Goal: Transaction & Acquisition: Purchase product/service

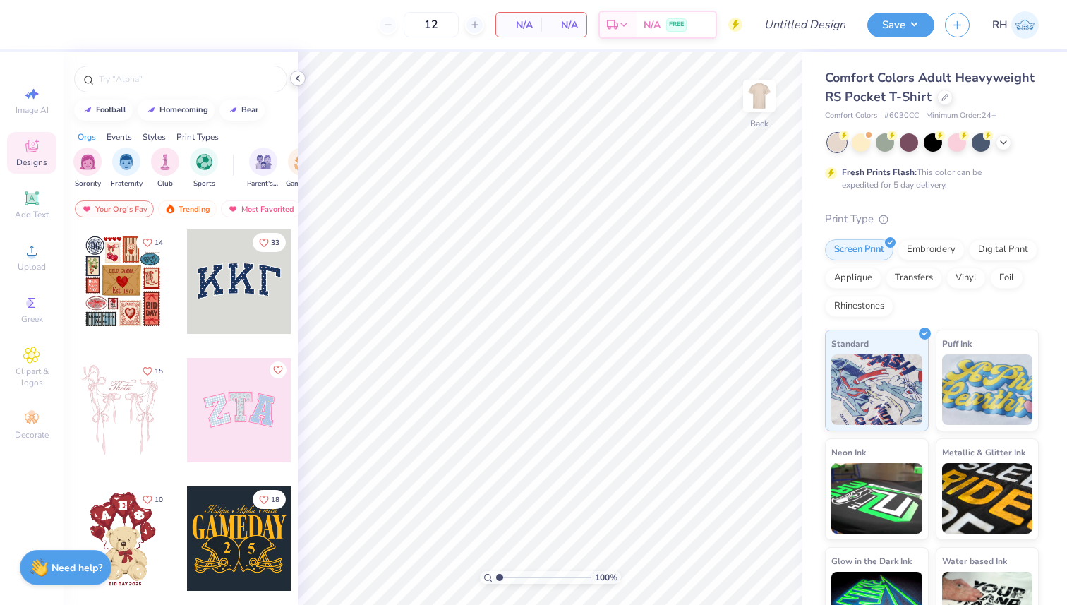
click at [300, 78] on icon at bounding box center [297, 78] width 11 height 11
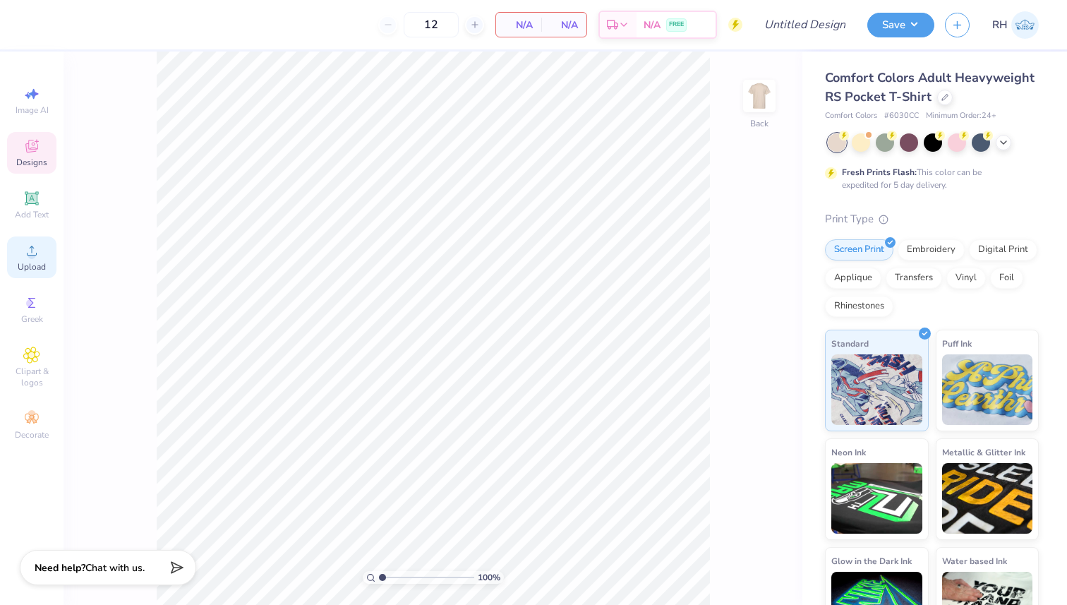
click at [26, 260] on div "Upload" at bounding box center [31, 257] width 49 height 42
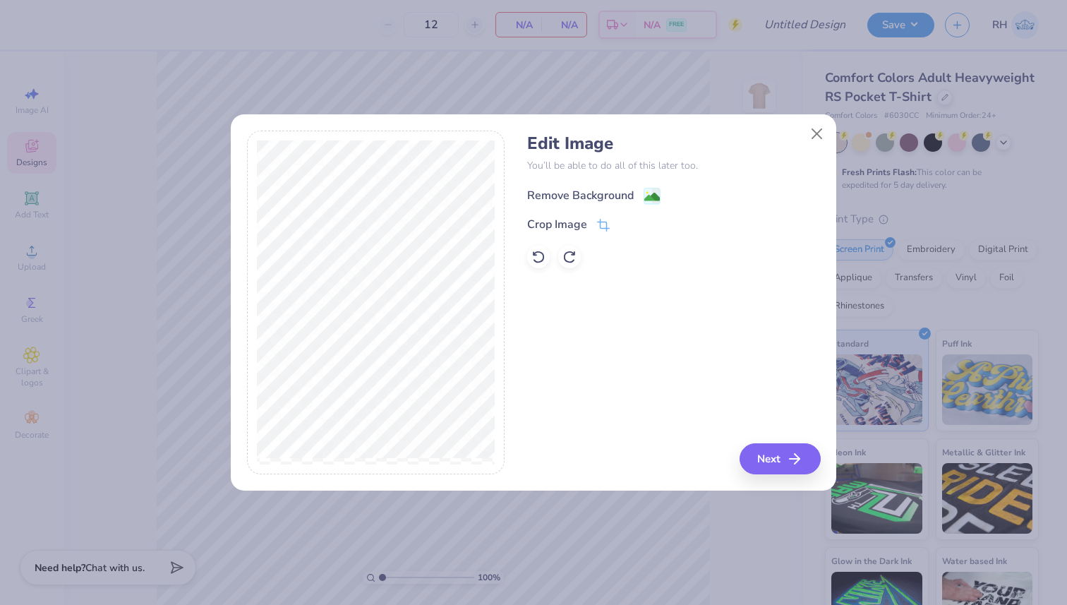
click at [593, 194] on div "Remove Background" at bounding box center [580, 195] width 107 height 17
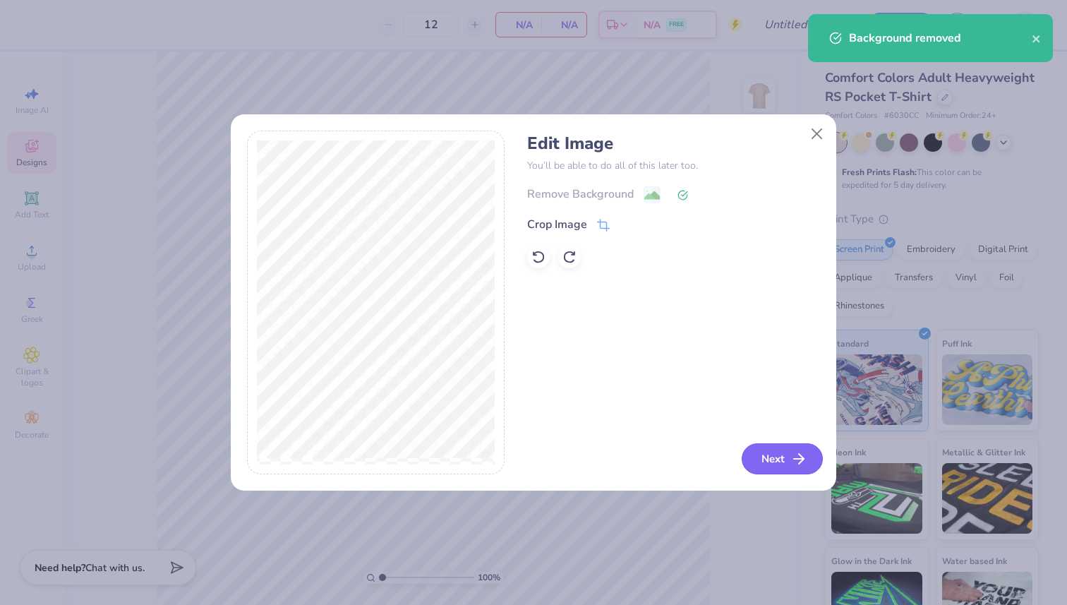
click at [775, 459] on button "Next" at bounding box center [782, 458] width 81 height 31
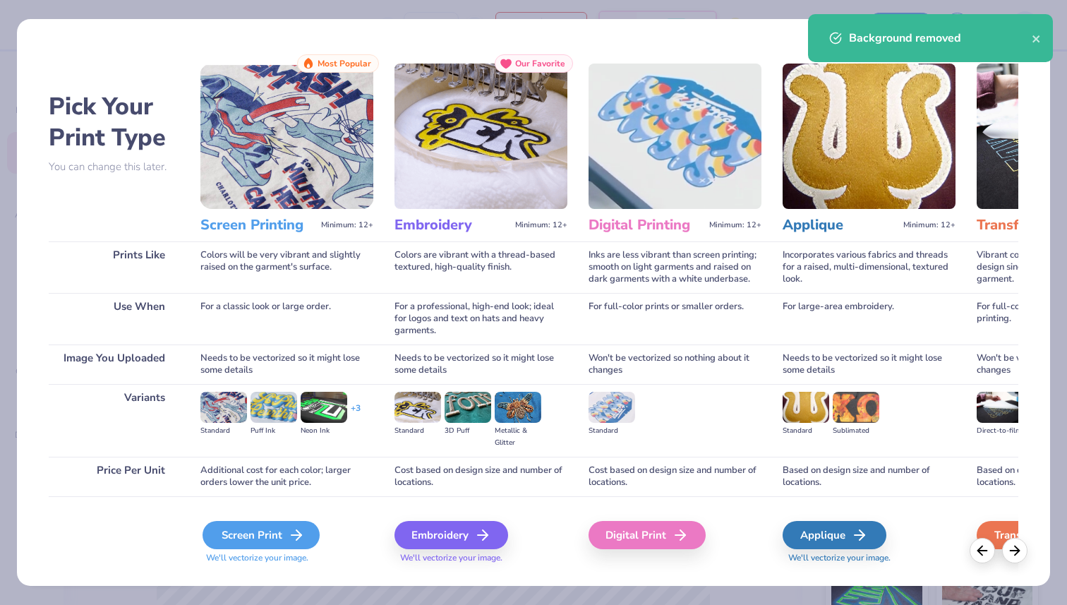
click at [290, 533] on icon at bounding box center [296, 534] width 17 height 17
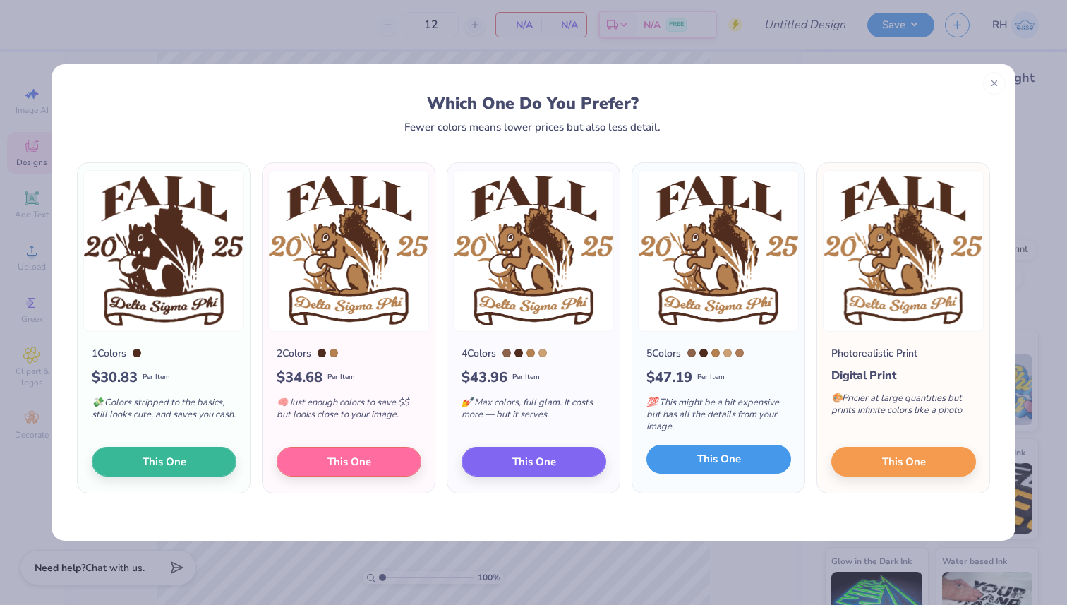
click at [739, 458] on span "This One" at bounding box center [719, 459] width 44 height 16
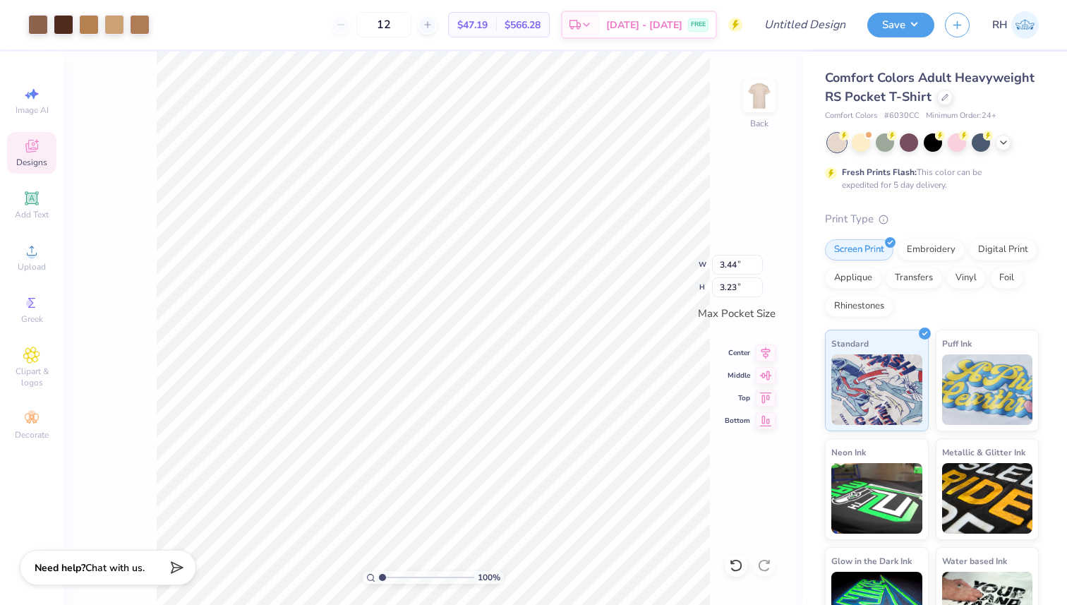
type input "2.42"
type input "2.28"
click at [738, 265] on input "2.42" at bounding box center [737, 265] width 51 height 20
type input "2"
type input "3.50"
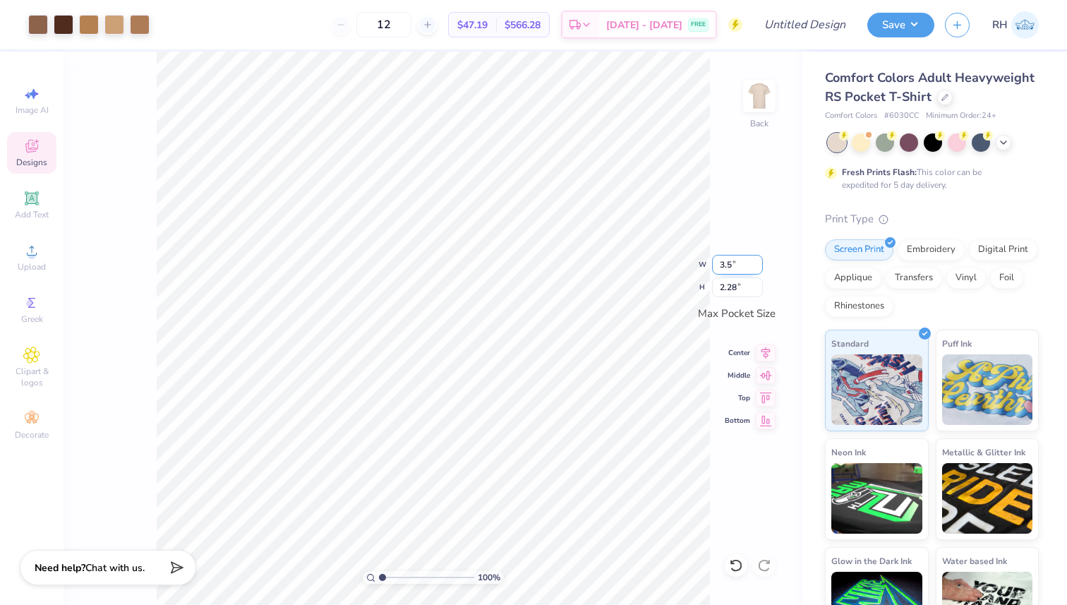
type input "3.29"
click at [740, 189] on div "100 % Back W 3.50 3.50 " H 3.29 3.29 " Max Pocket Size Center Middle Top Bottom" at bounding box center [433, 328] width 739 height 553
click at [755, 102] on img at bounding box center [759, 96] width 56 height 56
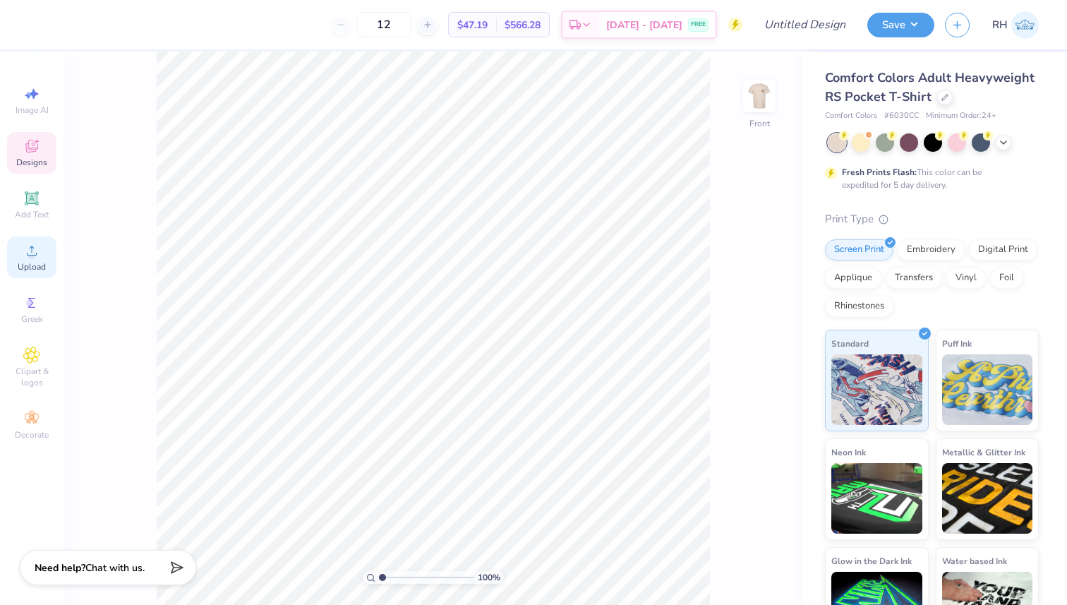
click at [24, 249] on icon at bounding box center [31, 250] width 17 height 17
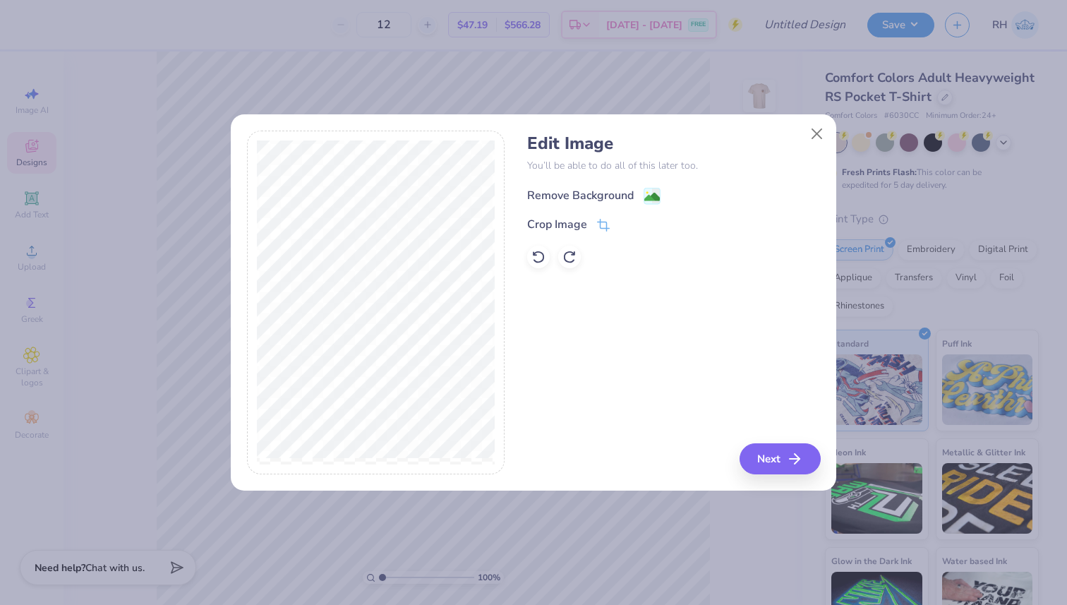
click at [594, 190] on div "Remove Background" at bounding box center [580, 195] width 107 height 17
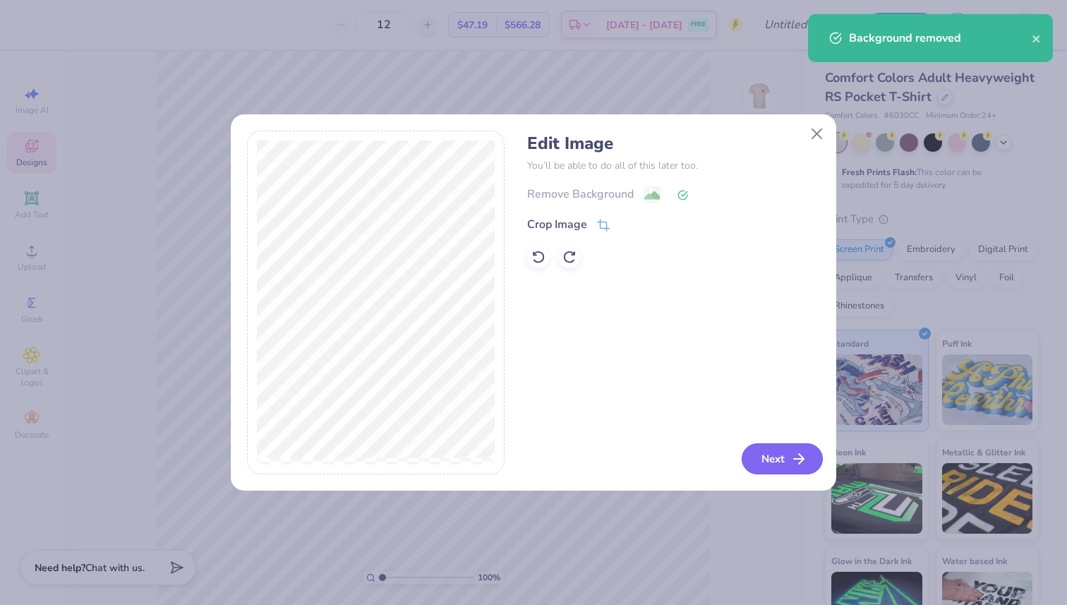
click at [771, 464] on button "Next" at bounding box center [782, 458] width 81 height 31
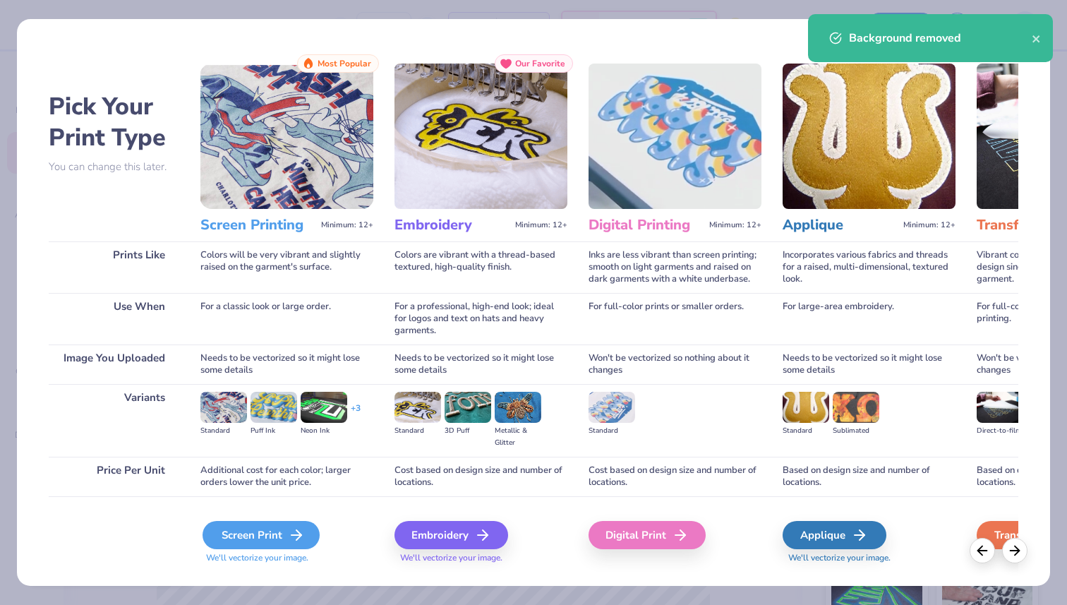
click at [282, 530] on div "Screen Print" at bounding box center [261, 535] width 117 height 28
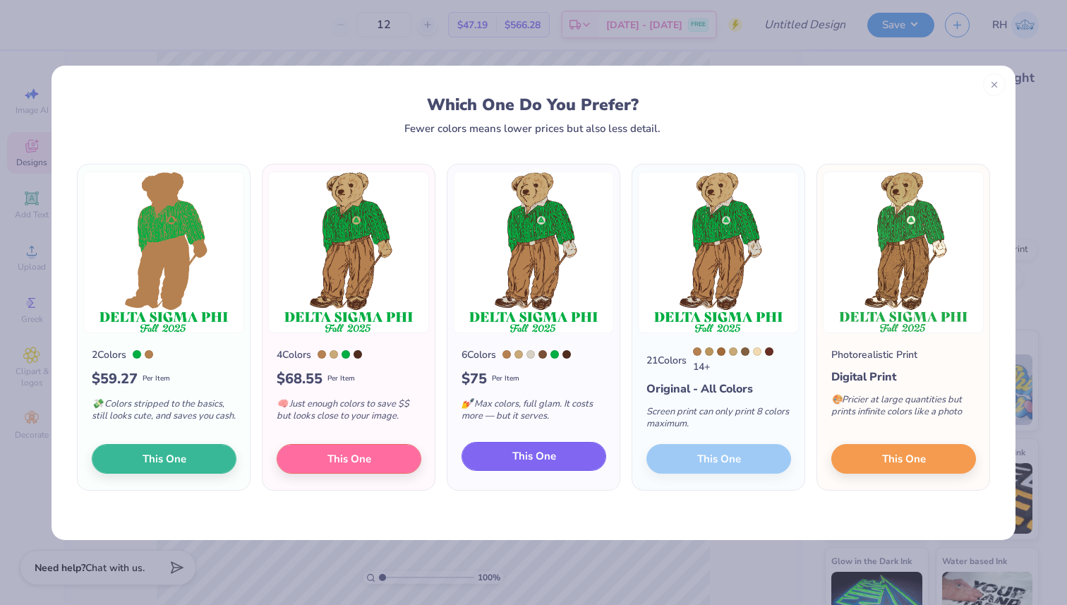
click at [543, 458] on span "This One" at bounding box center [534, 456] width 44 height 16
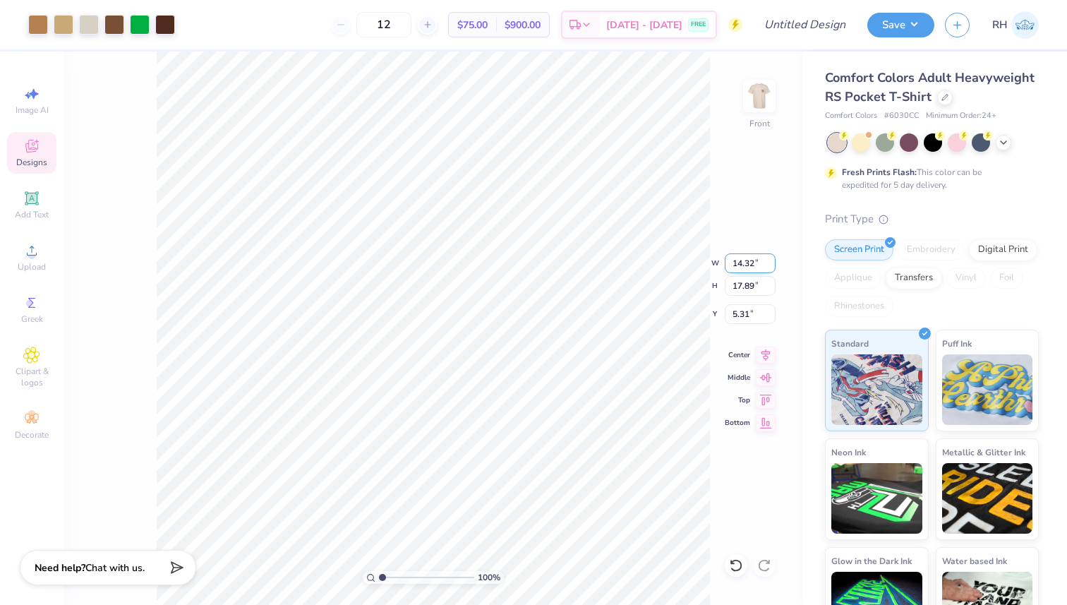
click at [753, 263] on input "14.32" at bounding box center [750, 263] width 51 height 20
type input "12.00"
type input "14.98"
type input "6.76"
type input "3.00"
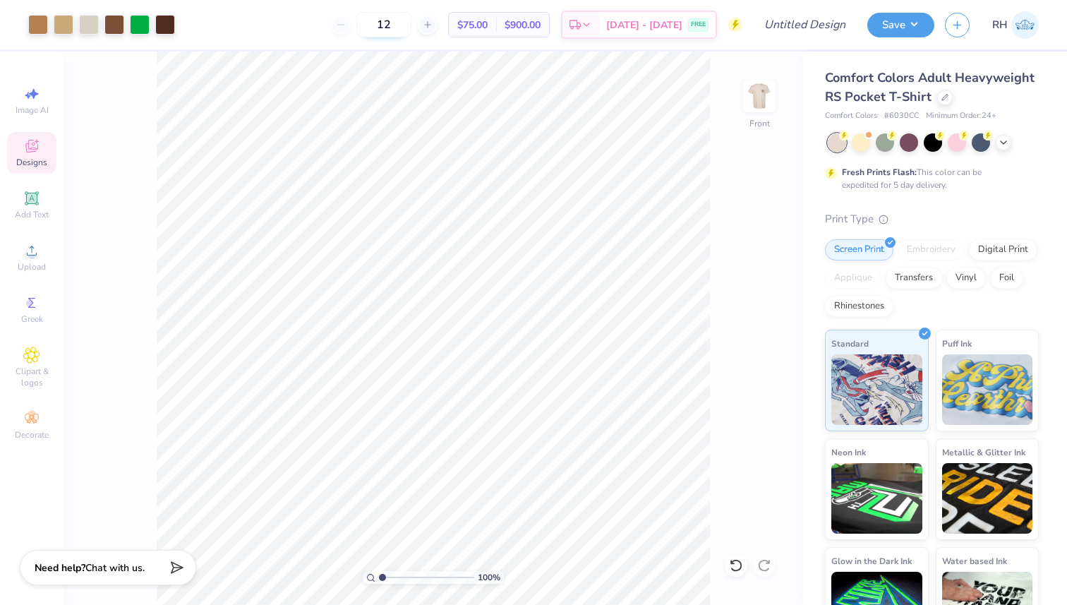
click at [411, 29] on input "12" at bounding box center [383, 24] width 55 height 25
type input "1"
type input "85"
click at [759, 92] on img at bounding box center [759, 96] width 56 height 56
click at [761, 98] on img at bounding box center [759, 96] width 56 height 56
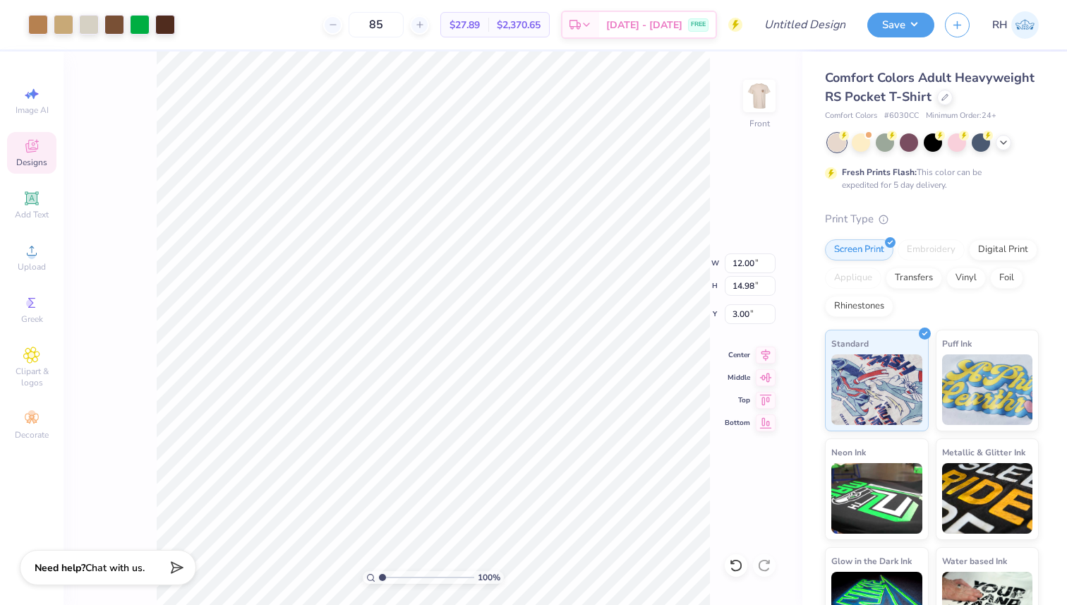
click at [756, 93] on img at bounding box center [759, 96] width 28 height 28
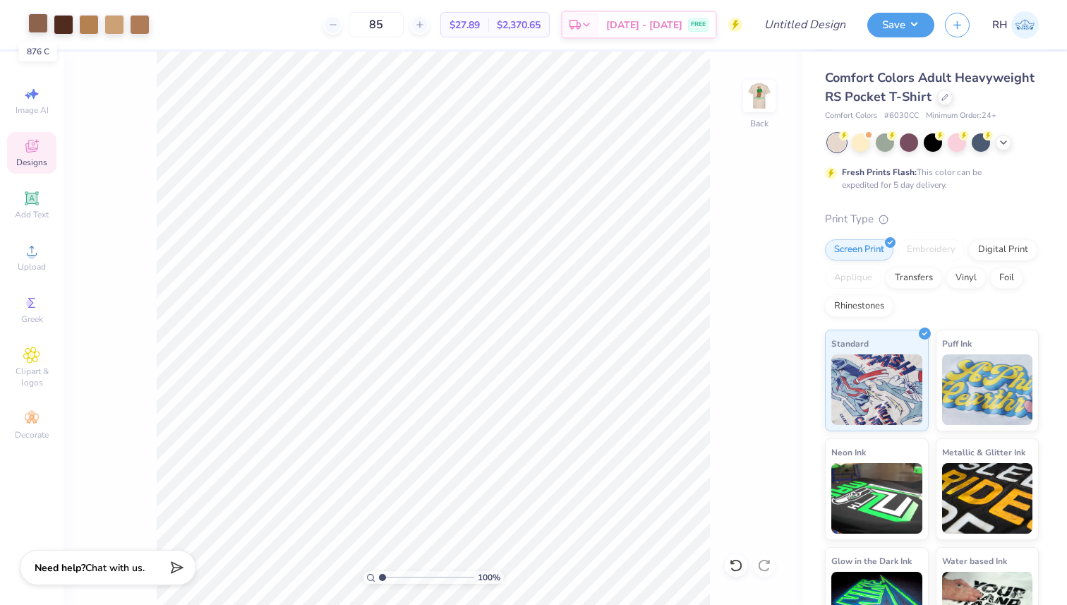
click at [37, 29] on div at bounding box center [38, 23] width 20 height 20
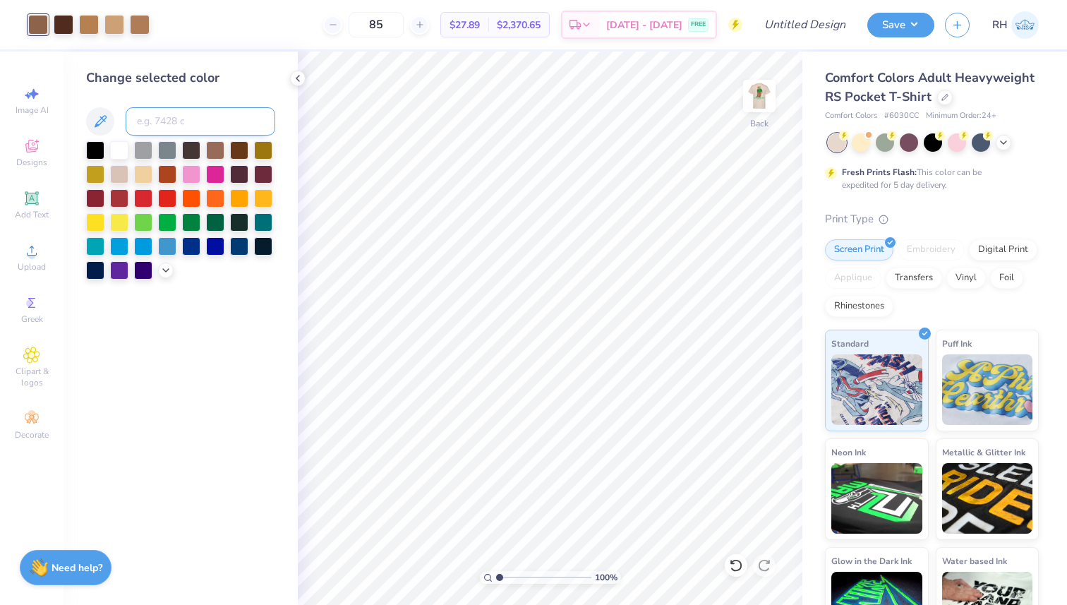
click at [196, 127] on input at bounding box center [201, 121] width 150 height 28
type input "729"
click at [90, 22] on div at bounding box center [89, 23] width 20 height 20
click at [171, 115] on input at bounding box center [201, 121] width 150 height 28
click at [734, 569] on icon at bounding box center [736, 565] width 14 height 14
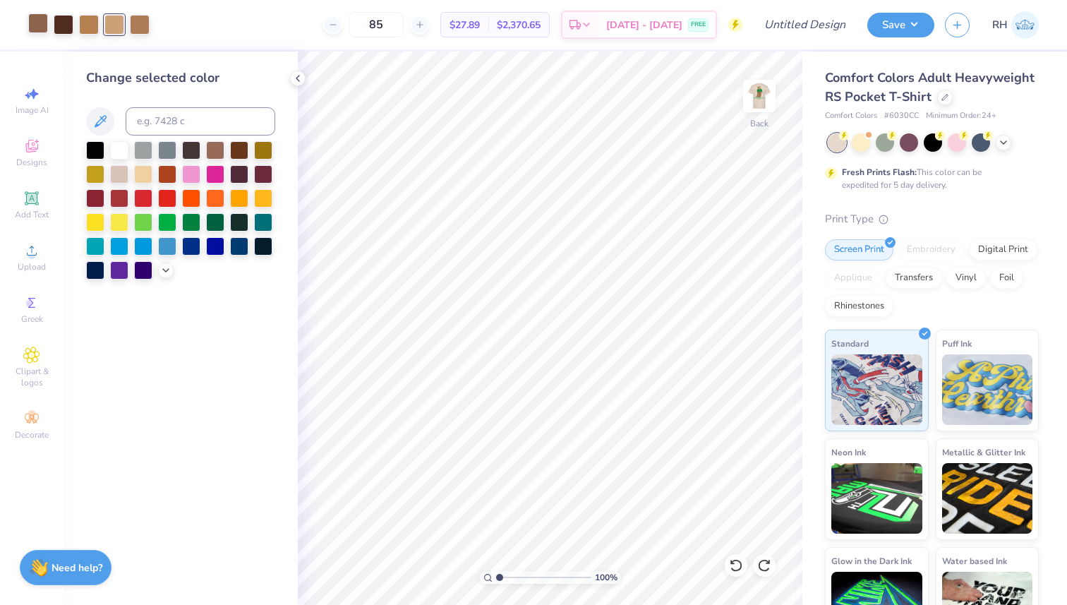
click at [38, 28] on div at bounding box center [38, 23] width 20 height 20
click at [162, 122] on input at bounding box center [201, 121] width 150 height 28
type input "729"
click at [91, 18] on div at bounding box center [89, 23] width 20 height 20
click at [163, 111] on input at bounding box center [201, 121] width 150 height 28
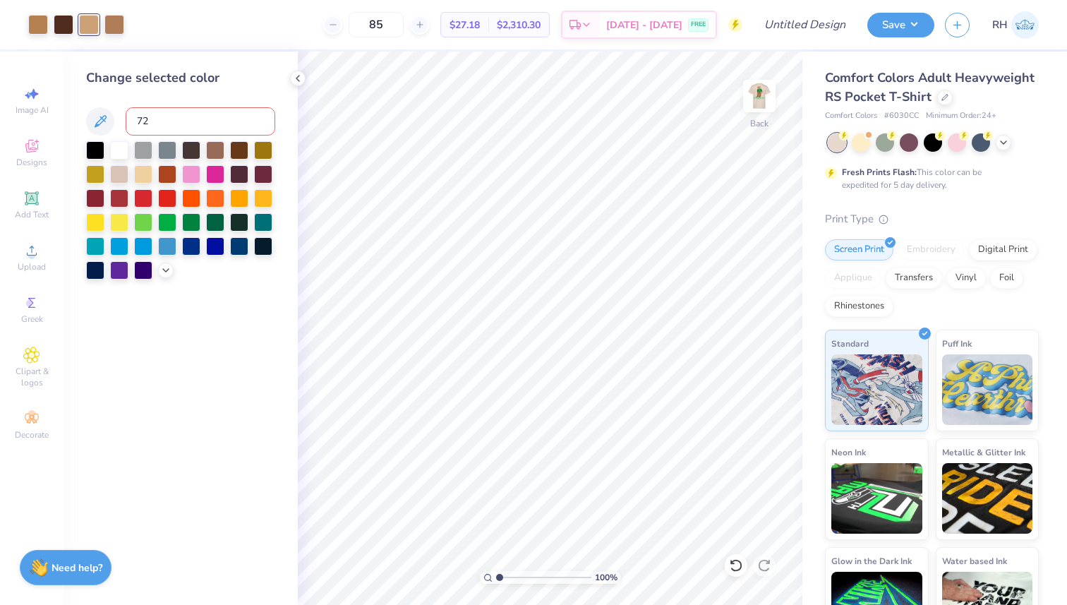
type input "729"
click at [97, 28] on div at bounding box center [89, 23] width 20 height 20
click at [168, 128] on input at bounding box center [201, 121] width 150 height 28
type input "729"
click at [298, 78] on icon at bounding box center [297, 78] width 11 height 11
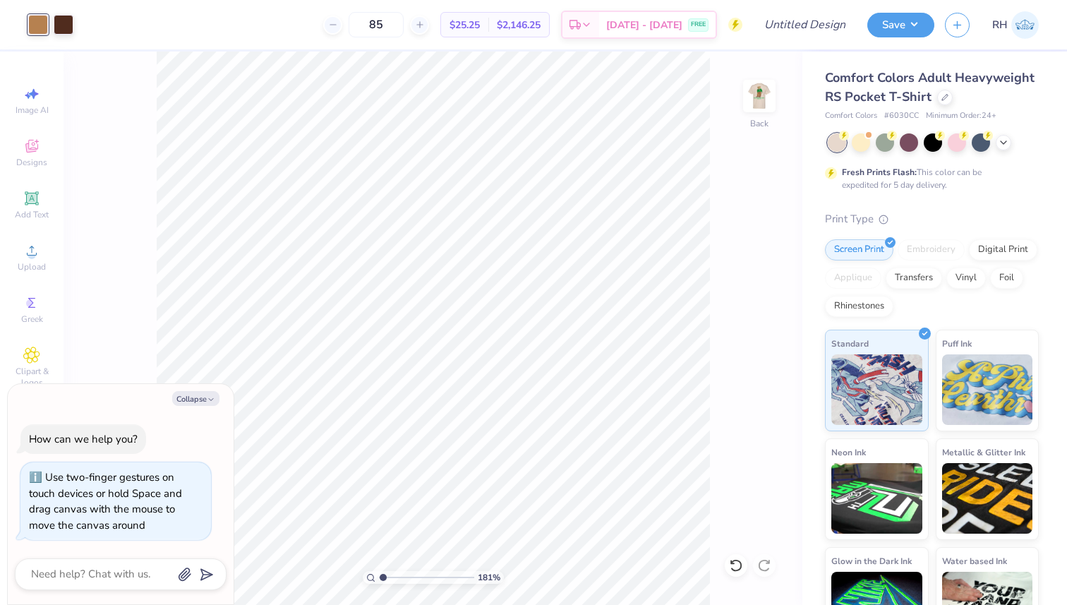
type input "1.81"
type textarea "x"
drag, startPoint x: 382, startPoint y: 576, endPoint x: 410, endPoint y: 574, distance: 27.6
type input "3.96"
click at [410, 574] on input "range" at bounding box center [426, 577] width 95 height 13
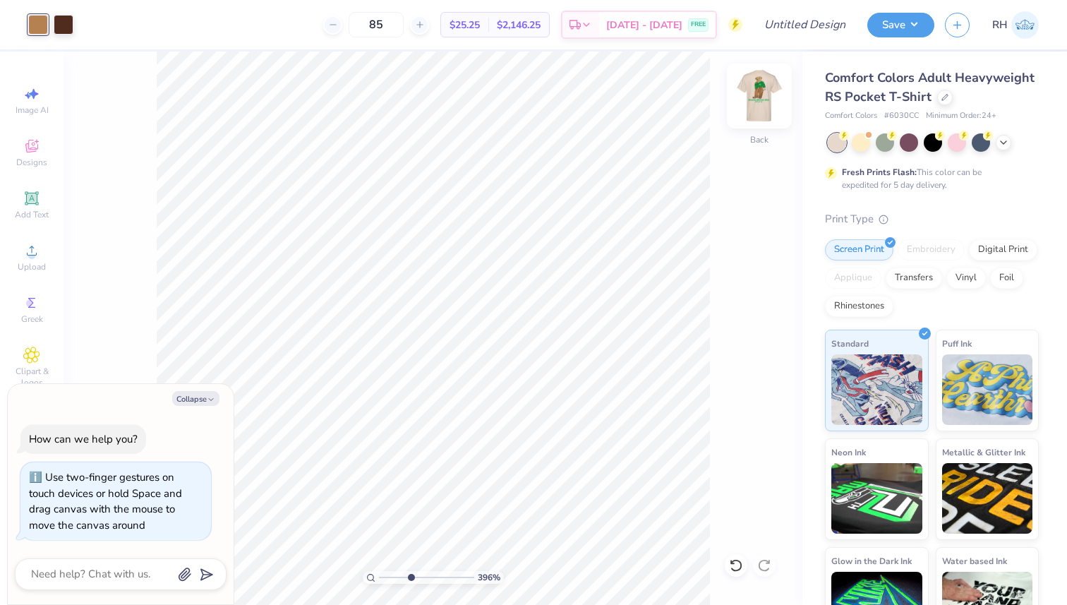
click at [751, 99] on img at bounding box center [759, 96] width 56 height 56
type textarea "x"
drag, startPoint x: 409, startPoint y: 577, endPoint x: 373, endPoint y: 577, distance: 36.0
type input "1"
click at [379, 577] on input "range" at bounding box center [426, 577] width 95 height 13
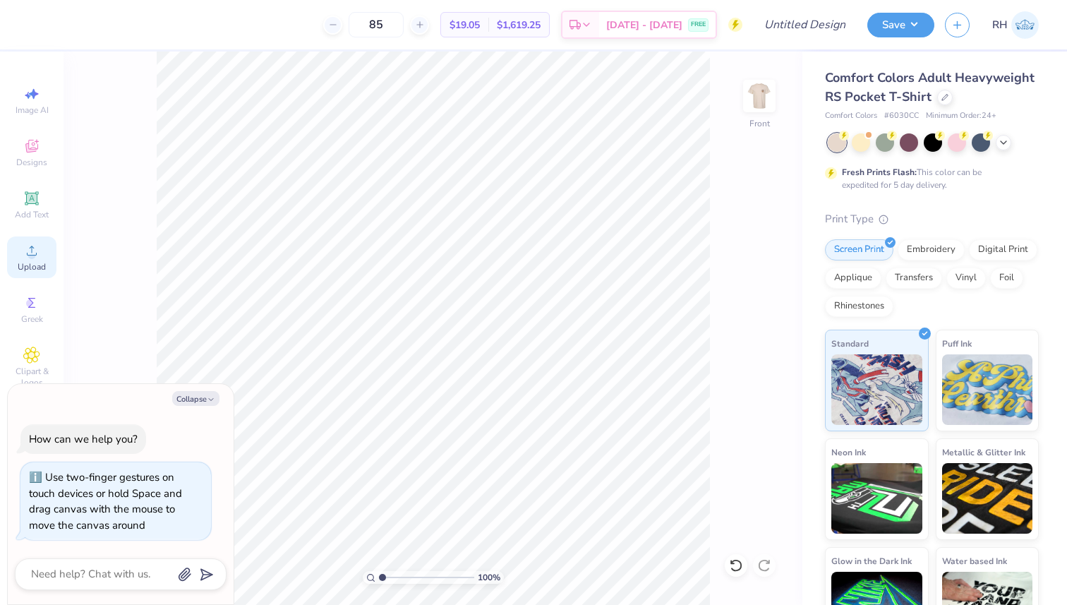
click at [36, 265] on span "Upload" at bounding box center [32, 266] width 28 height 11
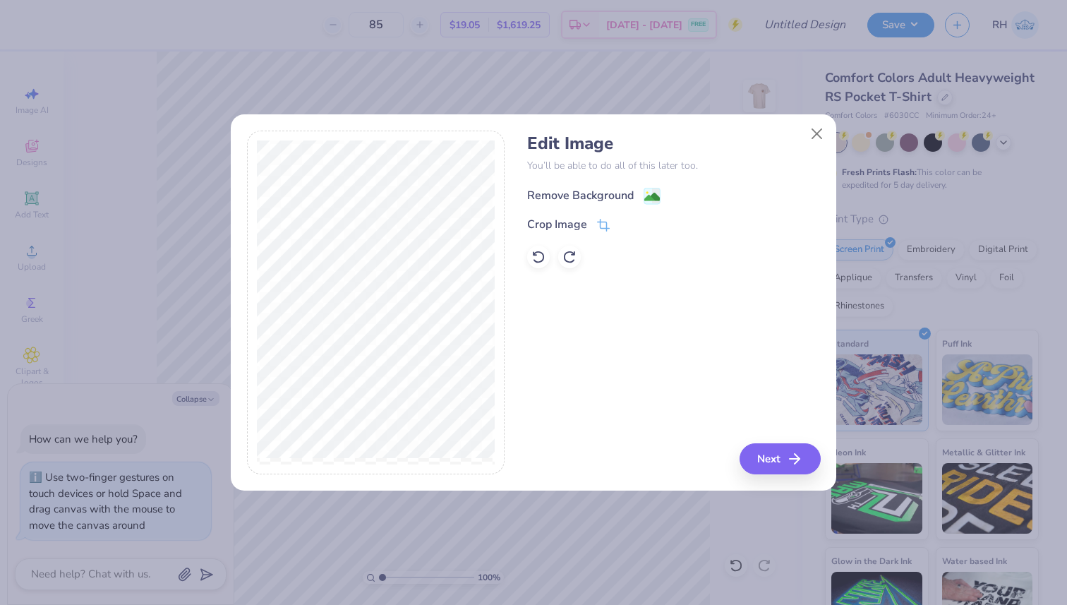
click at [579, 197] on div "Remove Background" at bounding box center [580, 195] width 107 height 17
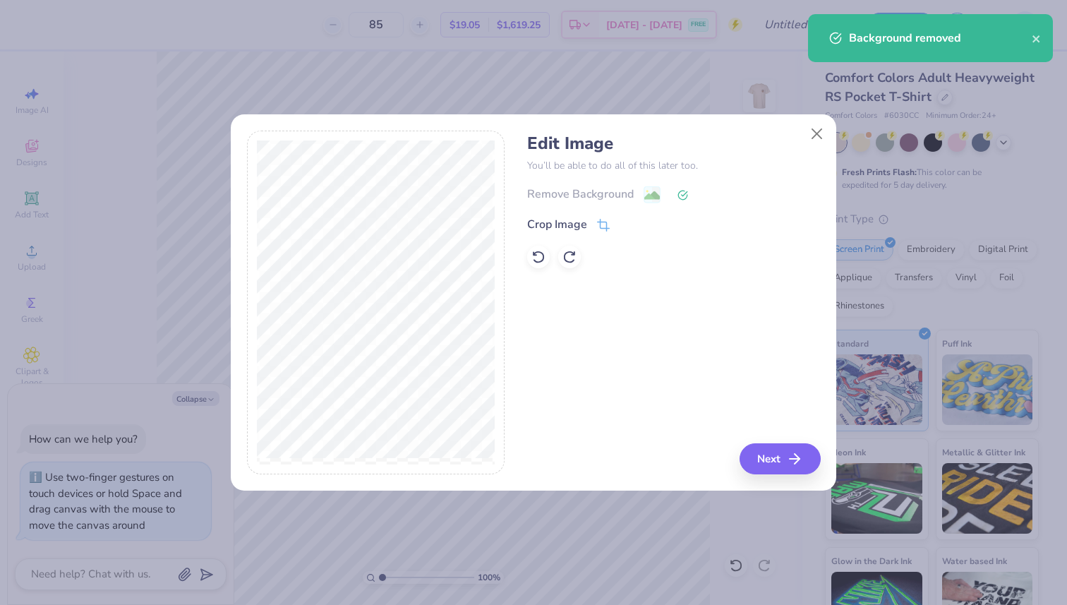
click at [759, 442] on div "Edit Image You’ll be able to do all of this later too. Remove Background Crop I…" at bounding box center [673, 303] width 293 height 344
click at [759, 460] on button "Next" at bounding box center [782, 458] width 81 height 31
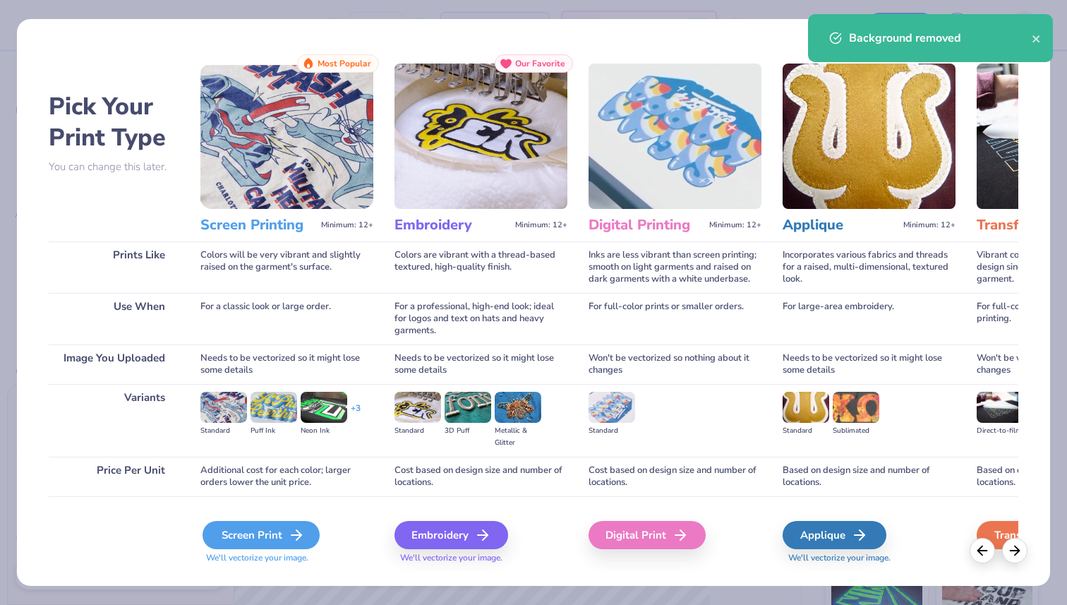
click at [284, 538] on div "Screen Print" at bounding box center [261, 535] width 117 height 28
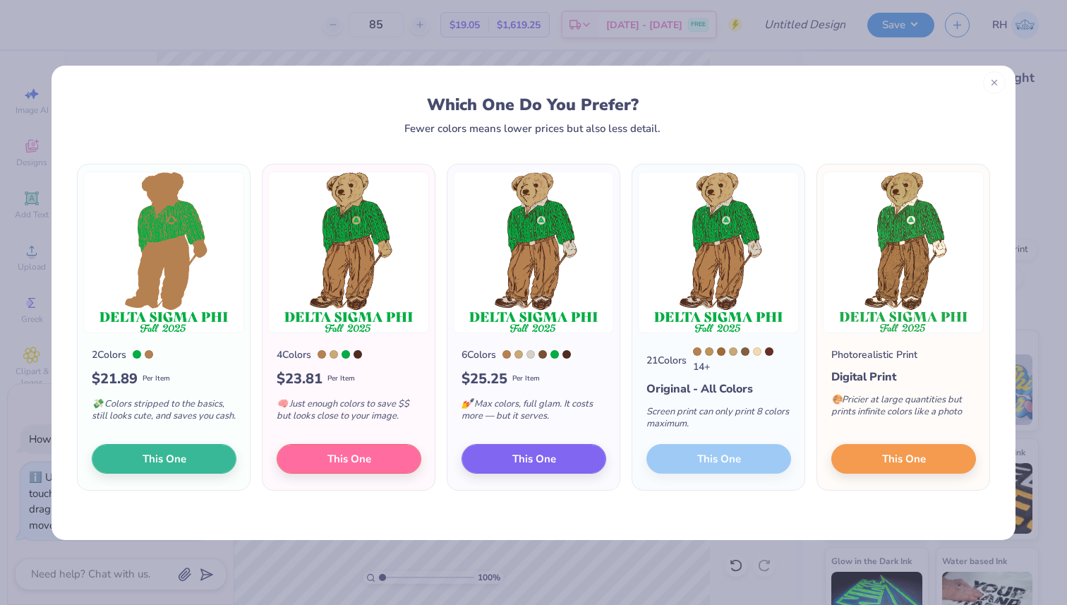
click at [991, 88] on div at bounding box center [994, 82] width 23 height 23
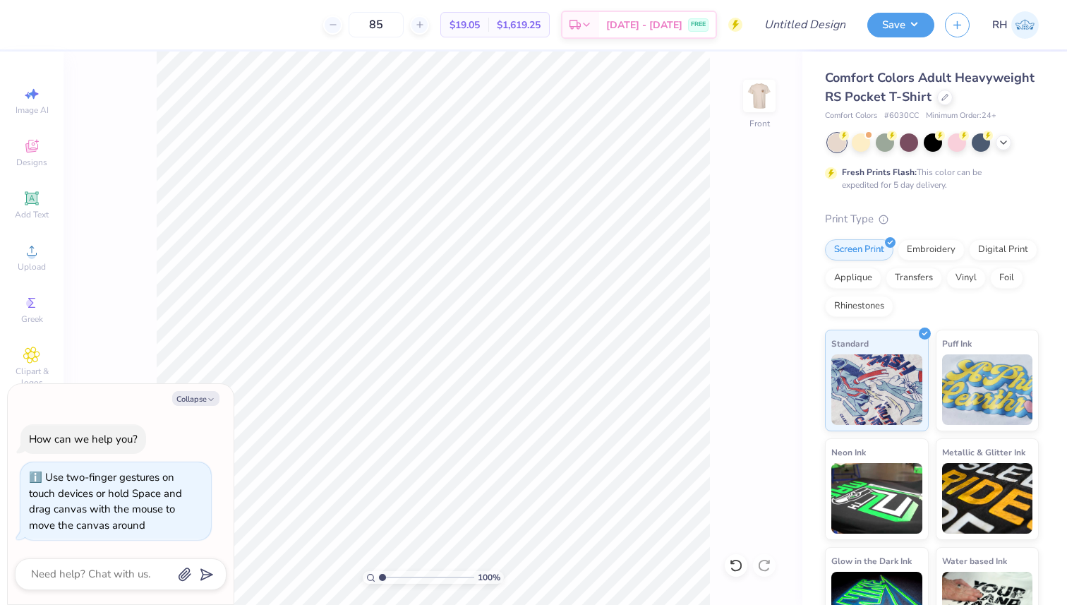
click at [10, 278] on div "Image AI Designs Add Text Upload Greek Clipart & logos Decorate" at bounding box center [31, 263] width 49 height 366
click at [25, 245] on icon at bounding box center [31, 250] width 17 height 17
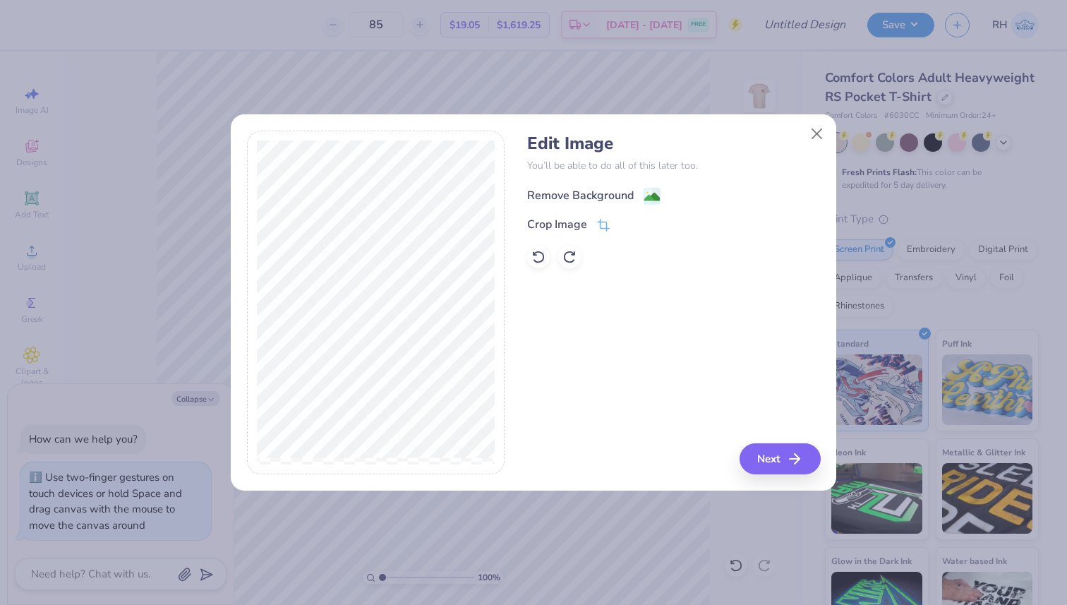
click at [620, 198] on div "Remove Background" at bounding box center [580, 195] width 107 height 17
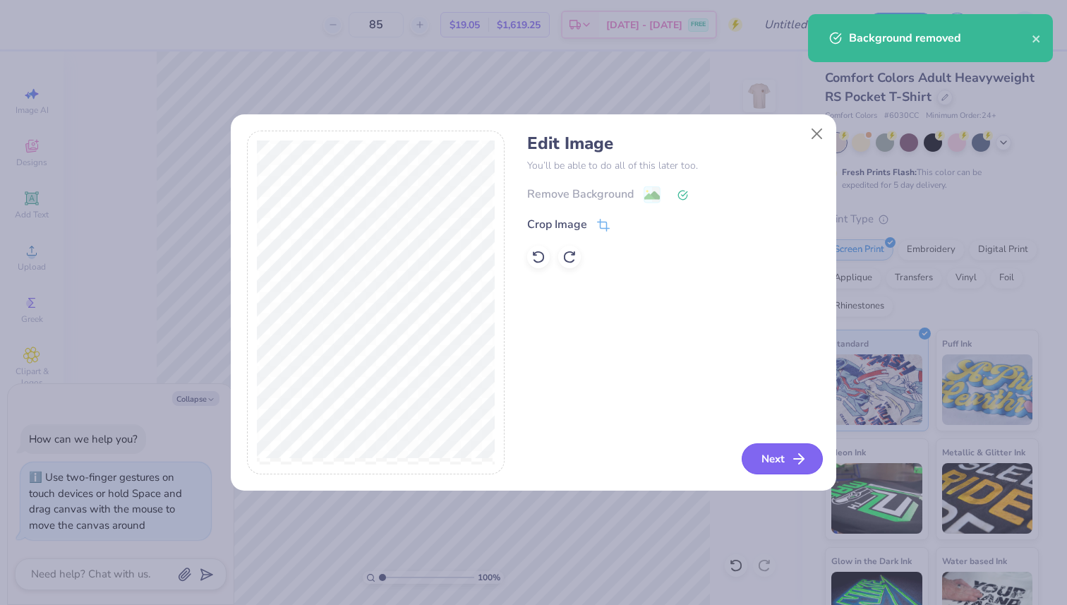
click at [777, 448] on button "Next" at bounding box center [782, 458] width 81 height 31
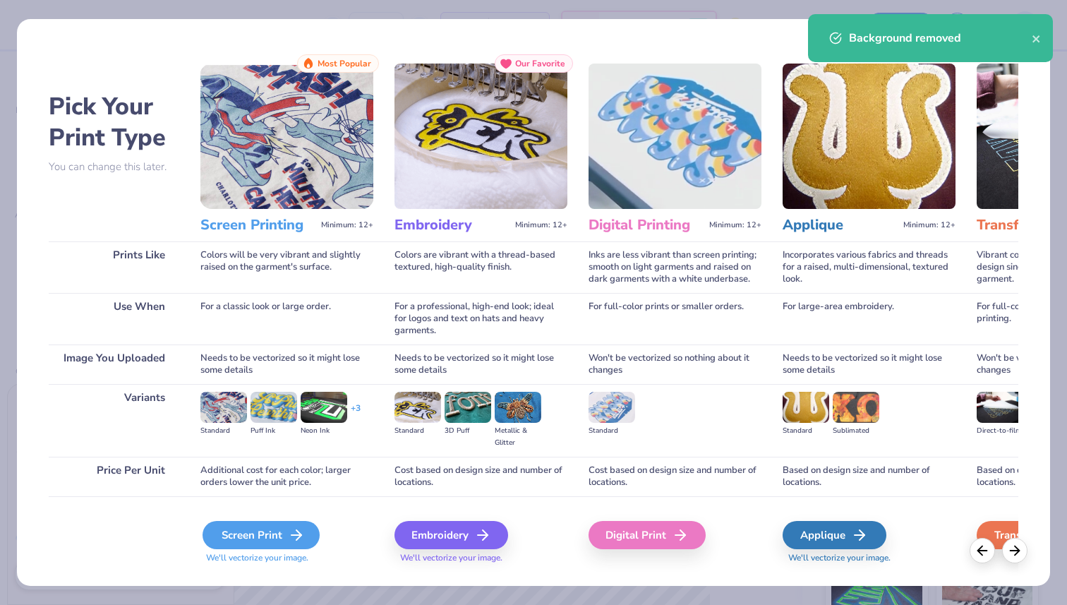
click at [265, 533] on div "Screen Print" at bounding box center [261, 535] width 117 height 28
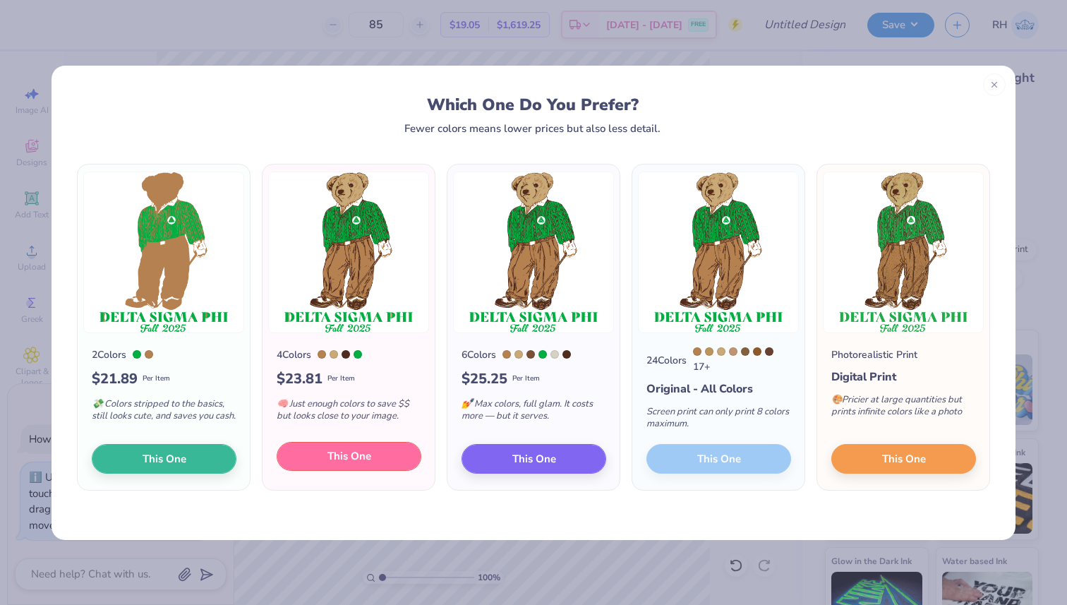
click at [386, 454] on button "This One" at bounding box center [349, 457] width 145 height 30
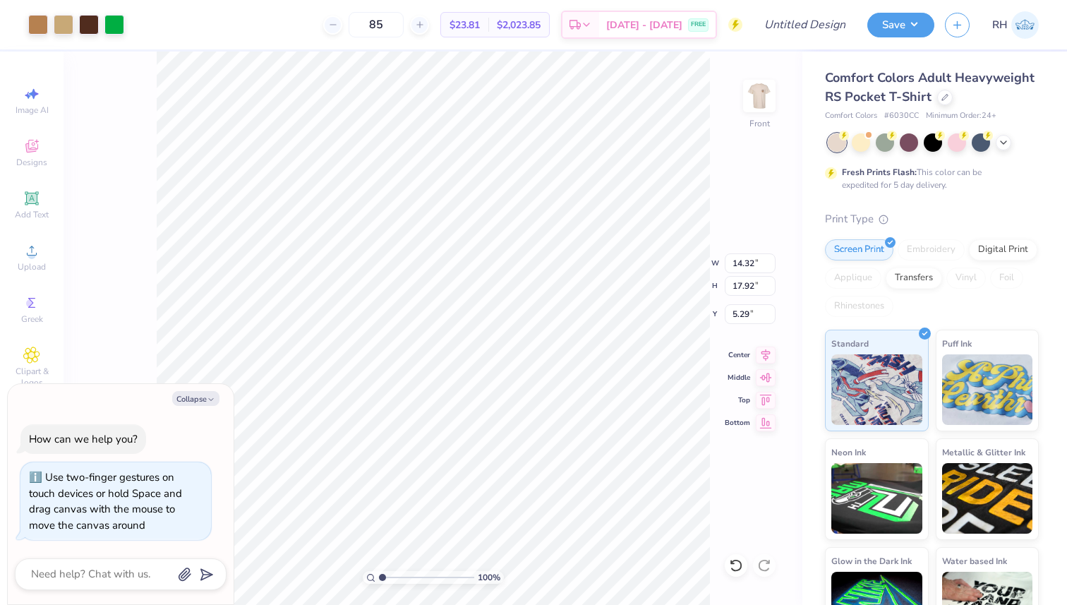
type textarea "x"
type input "3.51"
click at [59, 17] on div at bounding box center [64, 23] width 20 height 20
type textarea "x"
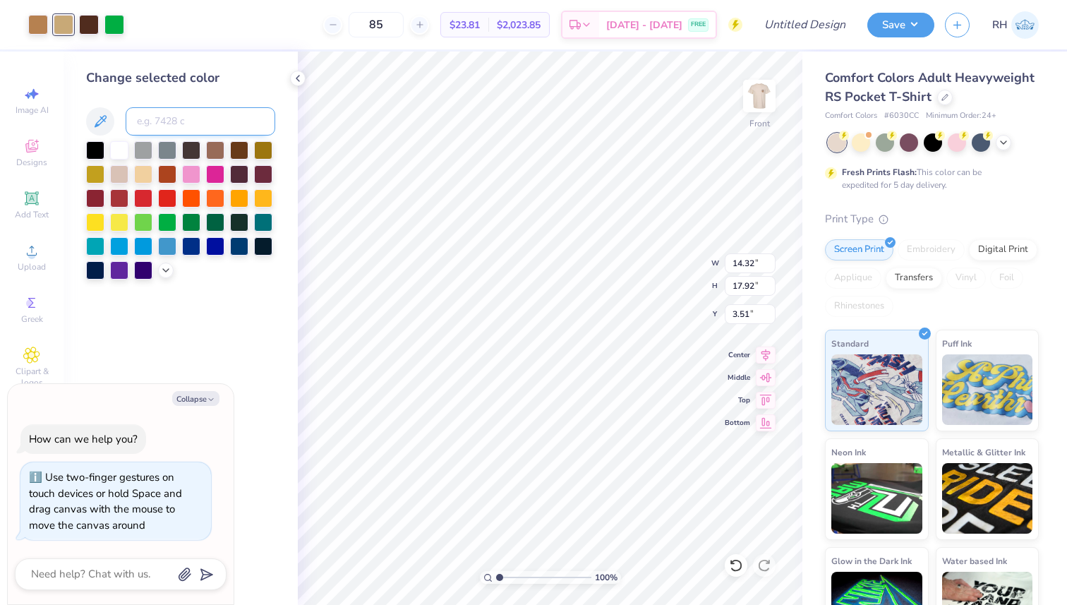
click at [170, 117] on input at bounding box center [201, 121] width 150 height 28
type input "4525"
click at [295, 78] on icon at bounding box center [297, 78] width 11 height 11
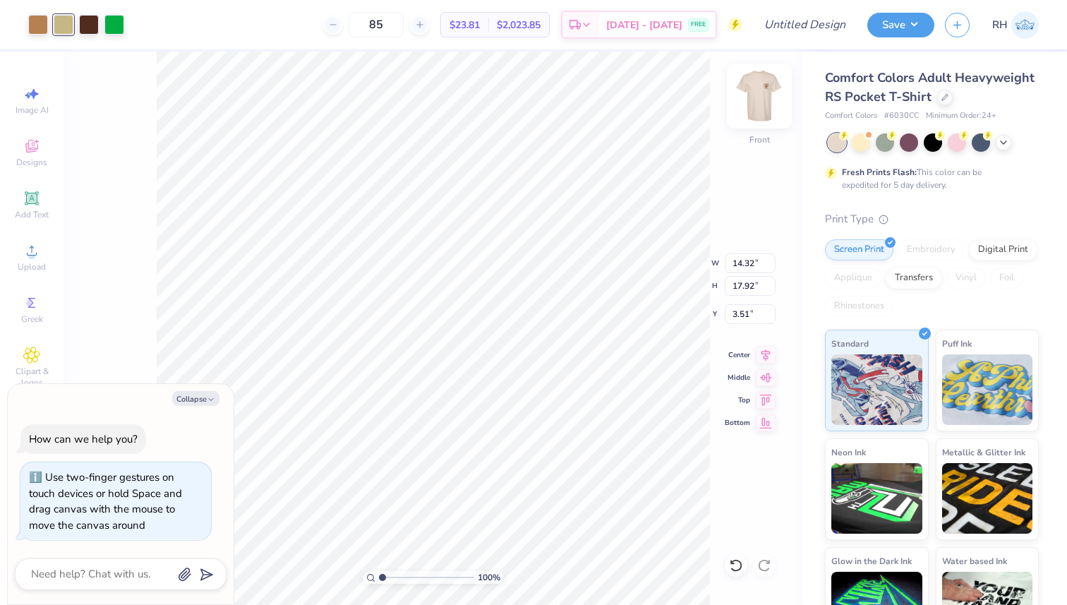
click at [755, 105] on img at bounding box center [759, 96] width 56 height 56
click at [766, 105] on img at bounding box center [759, 96] width 56 height 56
click at [757, 102] on img at bounding box center [759, 96] width 56 height 56
click at [768, 112] on img at bounding box center [759, 96] width 56 height 56
click at [400, 25] on input "85" at bounding box center [376, 24] width 55 height 25
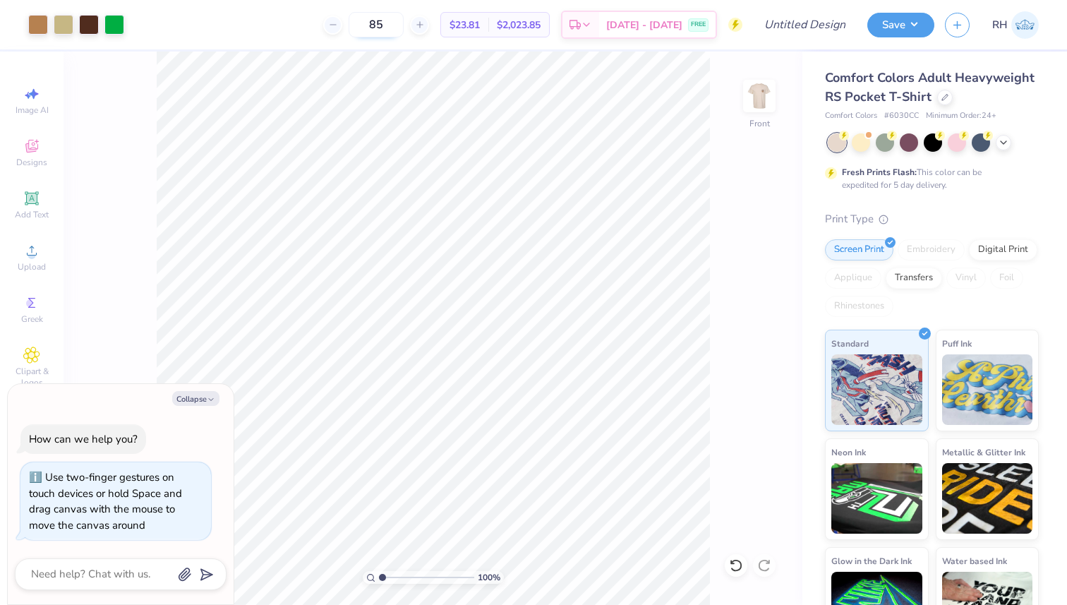
click at [400, 25] on input "85" at bounding box center [376, 24] width 55 height 25
click at [947, 95] on div at bounding box center [945, 96] width 16 height 16
type textarea "x"
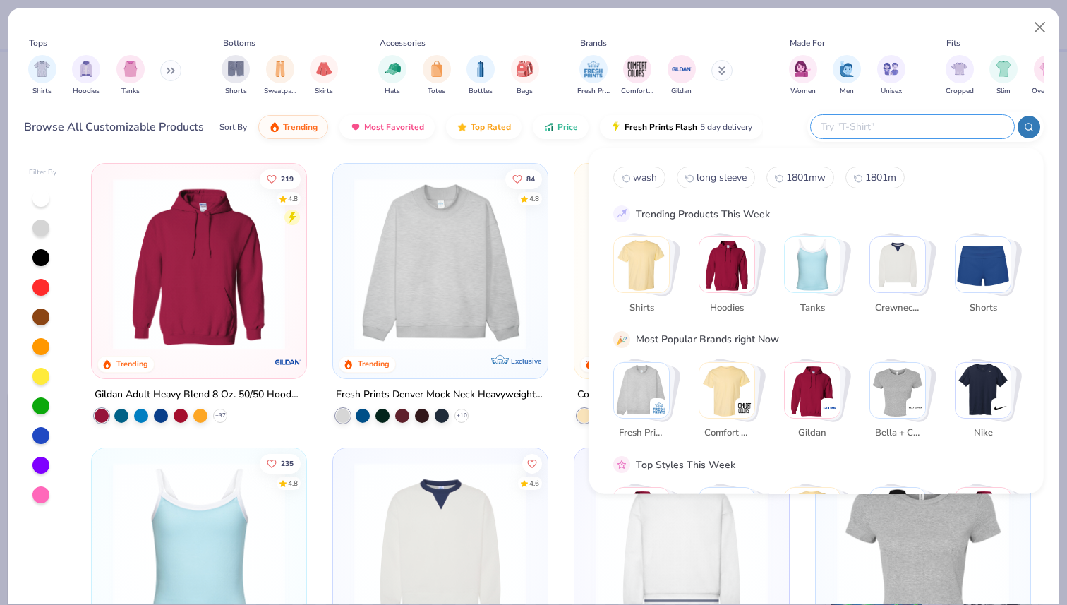
click at [907, 121] on input "text" at bounding box center [911, 127] width 185 height 16
paste input "GDH150"
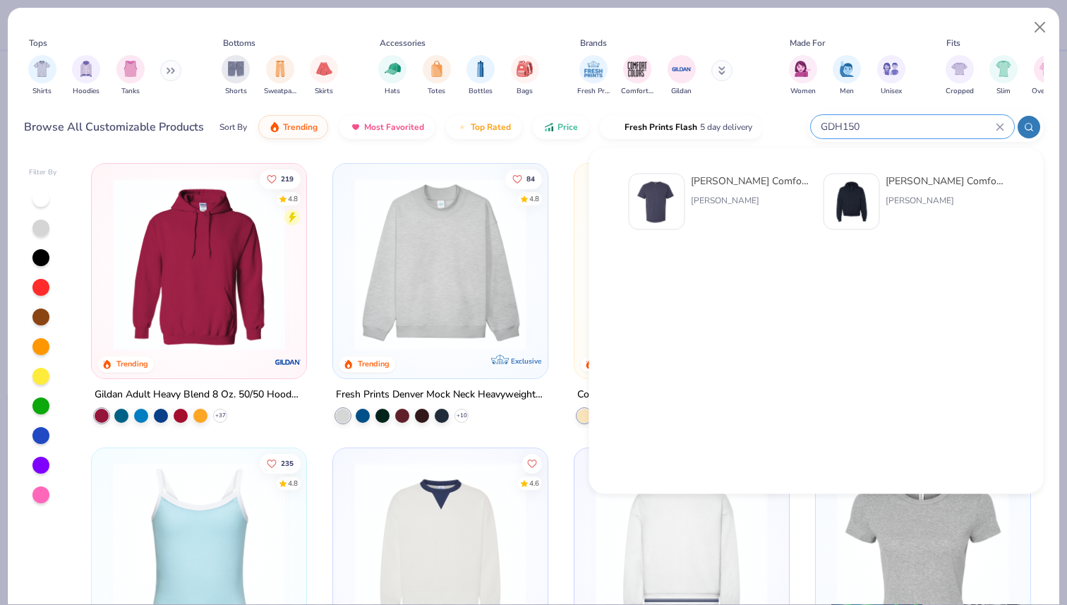
type input "GDH150"
click at [672, 207] on img at bounding box center [657, 202] width 44 height 44
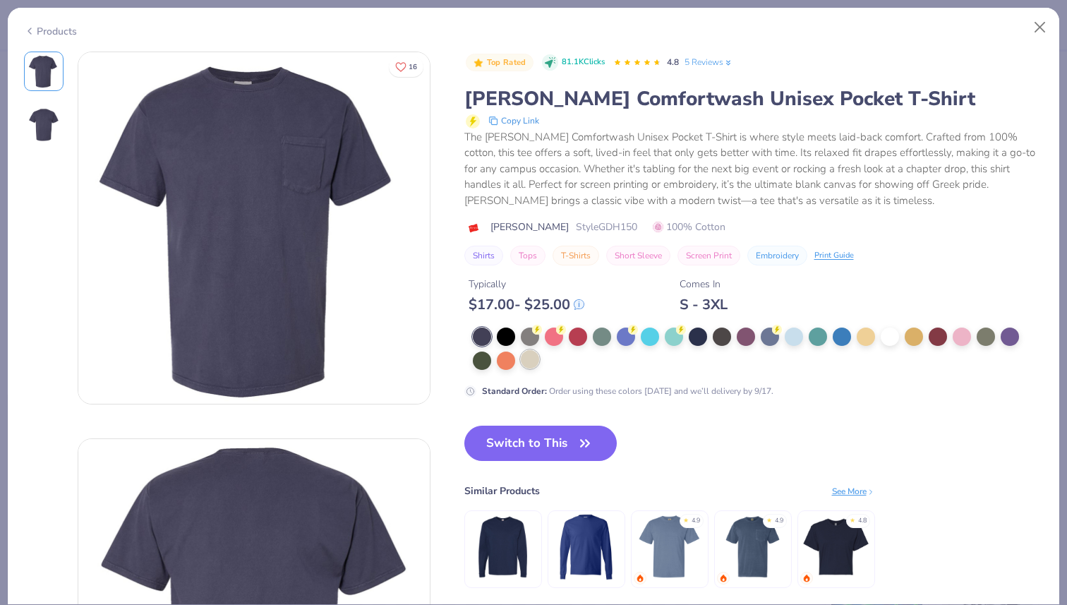
click at [530, 361] on div at bounding box center [530, 359] width 18 height 18
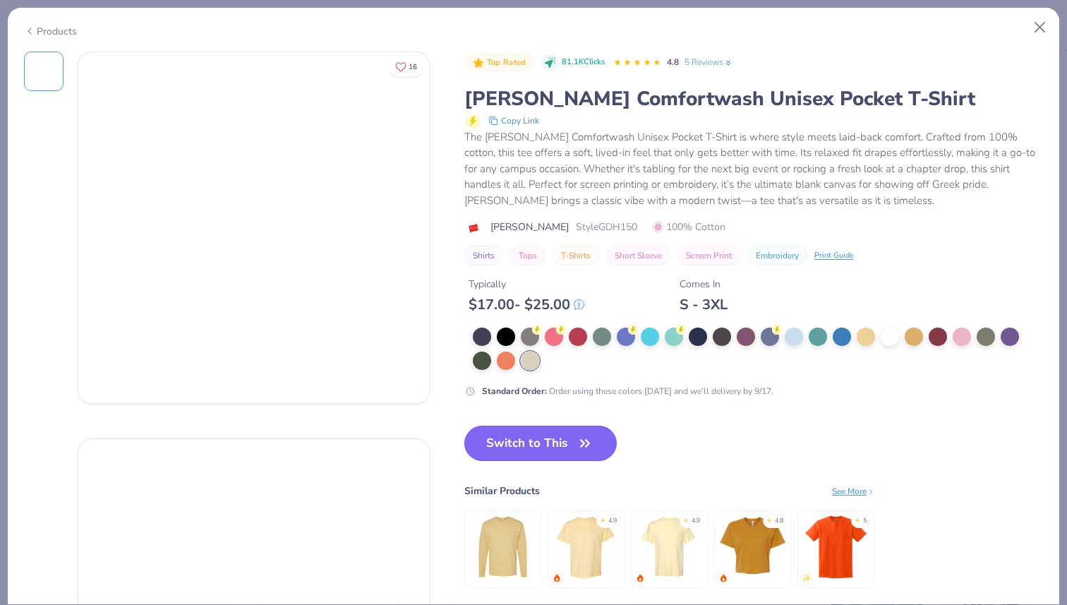
click at [530, 431] on button "Switch to This" at bounding box center [540, 443] width 153 height 35
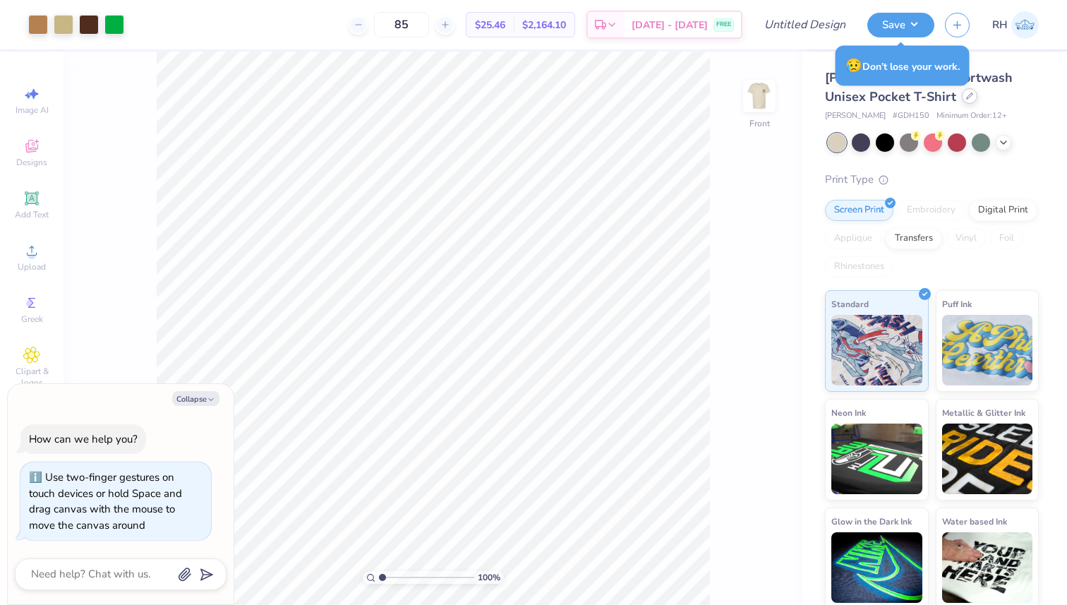
click at [962, 90] on div at bounding box center [970, 96] width 16 height 16
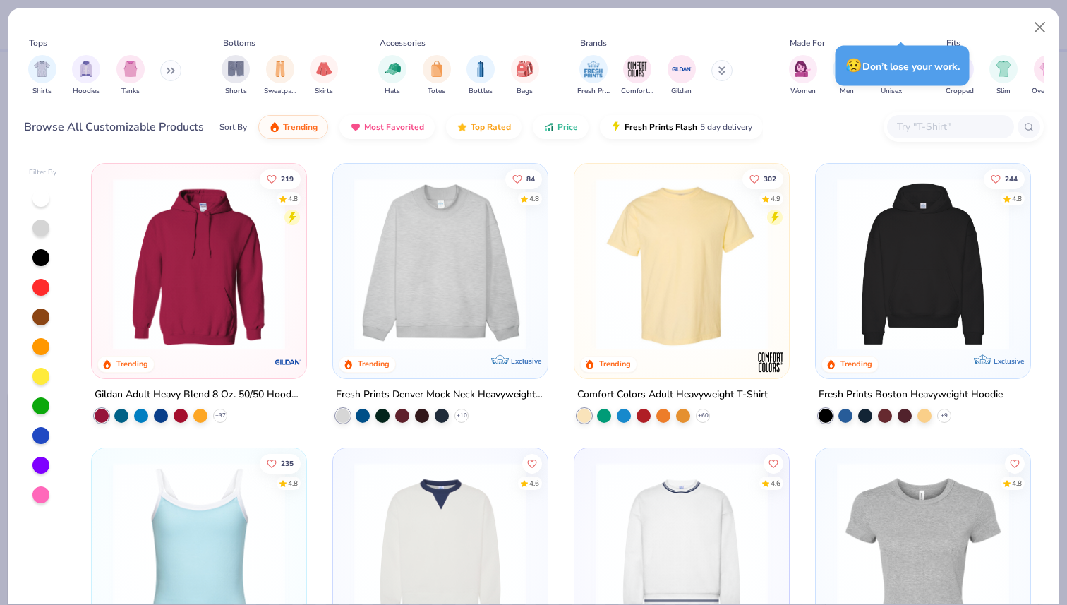
type textarea "x"
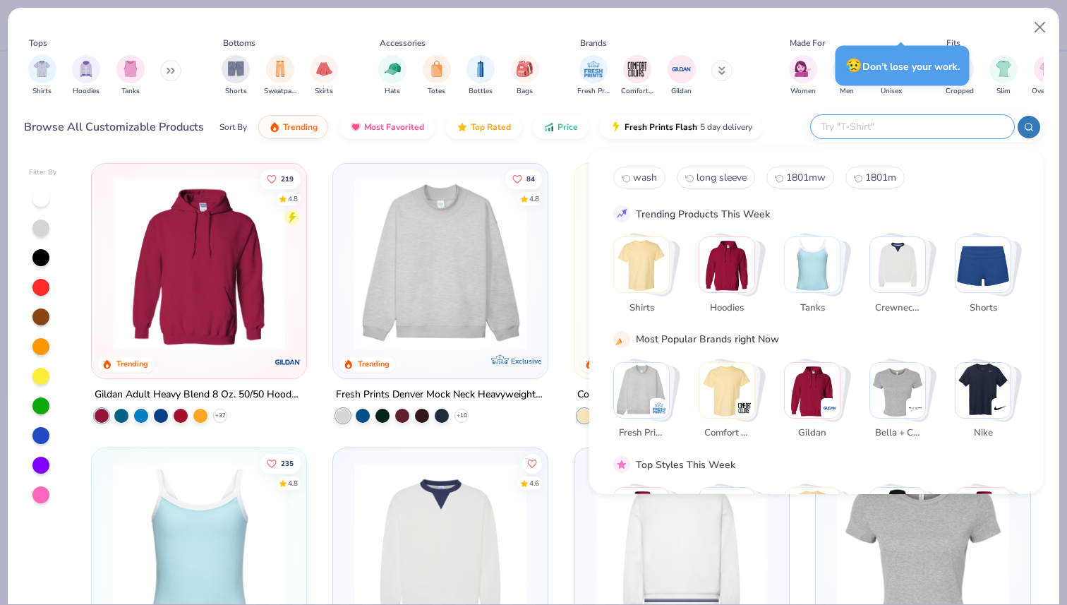
click at [916, 132] on input "text" at bounding box center [911, 127] width 185 height 16
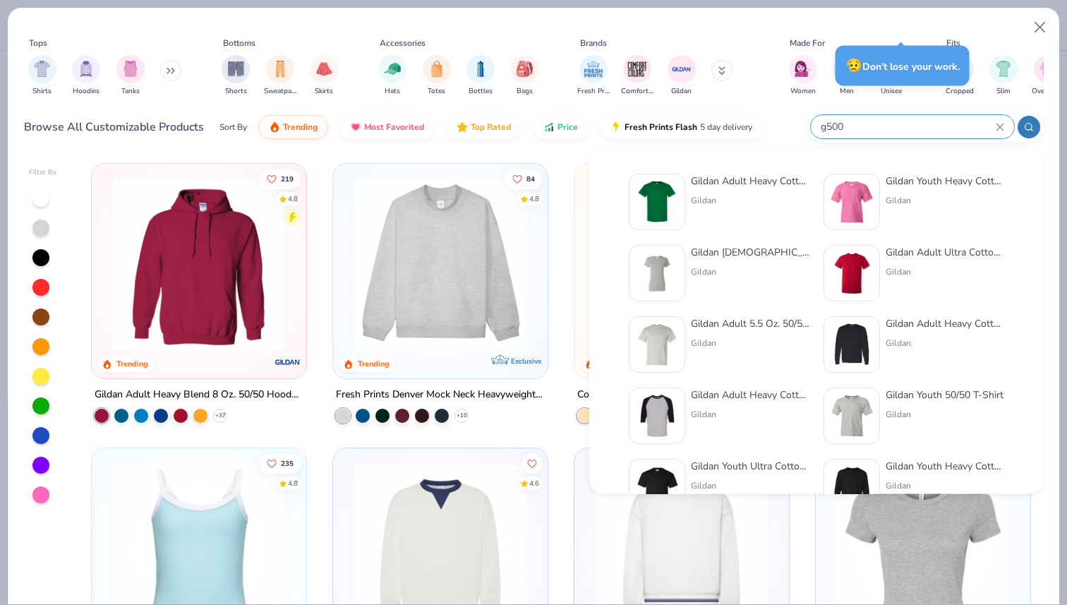
type input "g500"
click at [699, 199] on div "Gildan" at bounding box center [750, 200] width 119 height 13
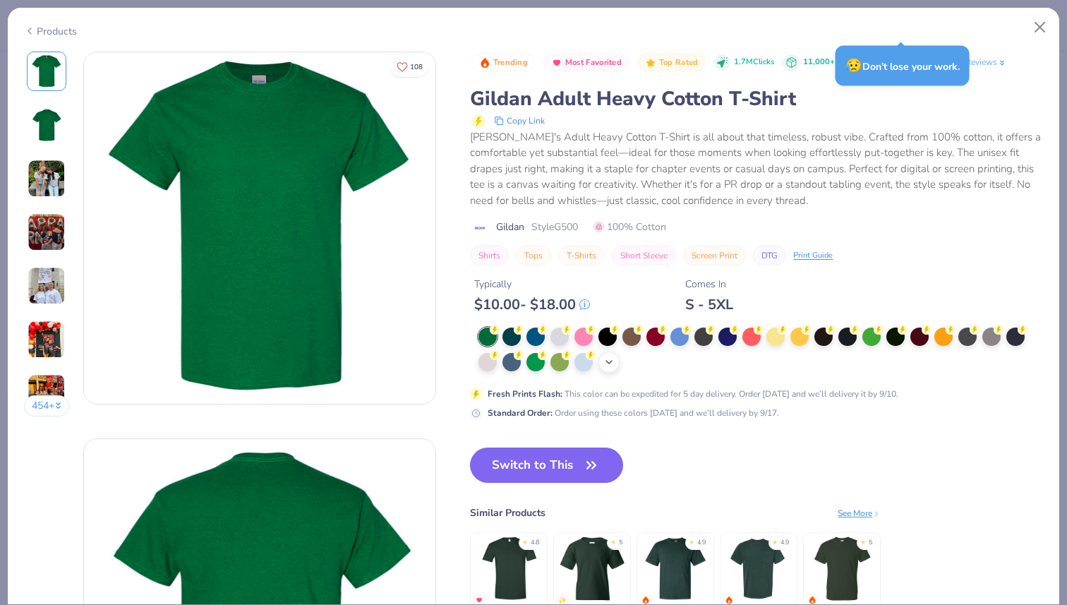
click at [613, 358] on icon at bounding box center [608, 361] width 11 height 11
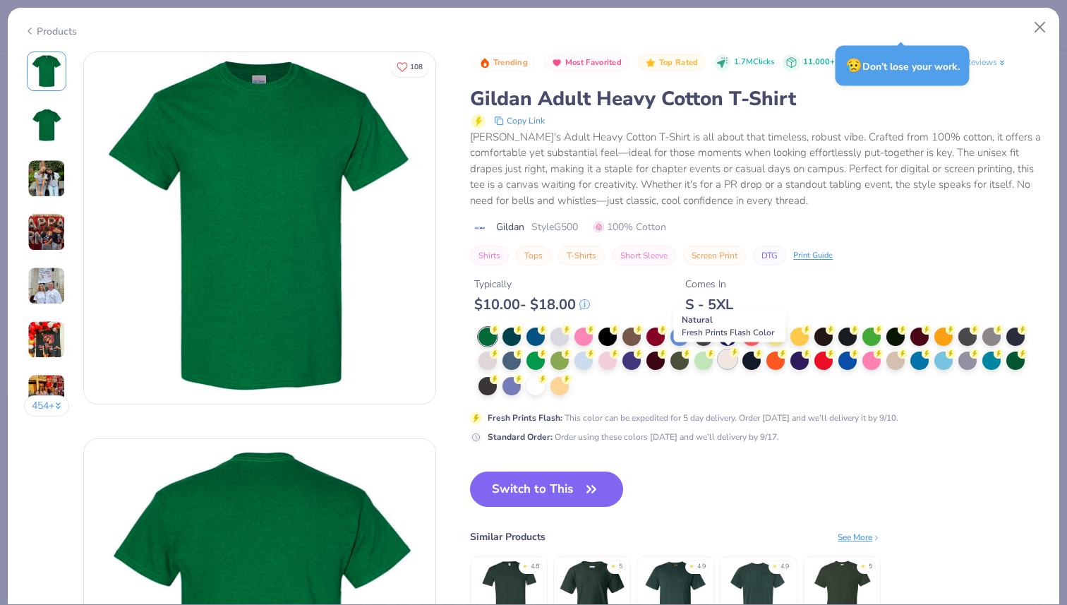
click at [723, 365] on div at bounding box center [727, 359] width 18 height 18
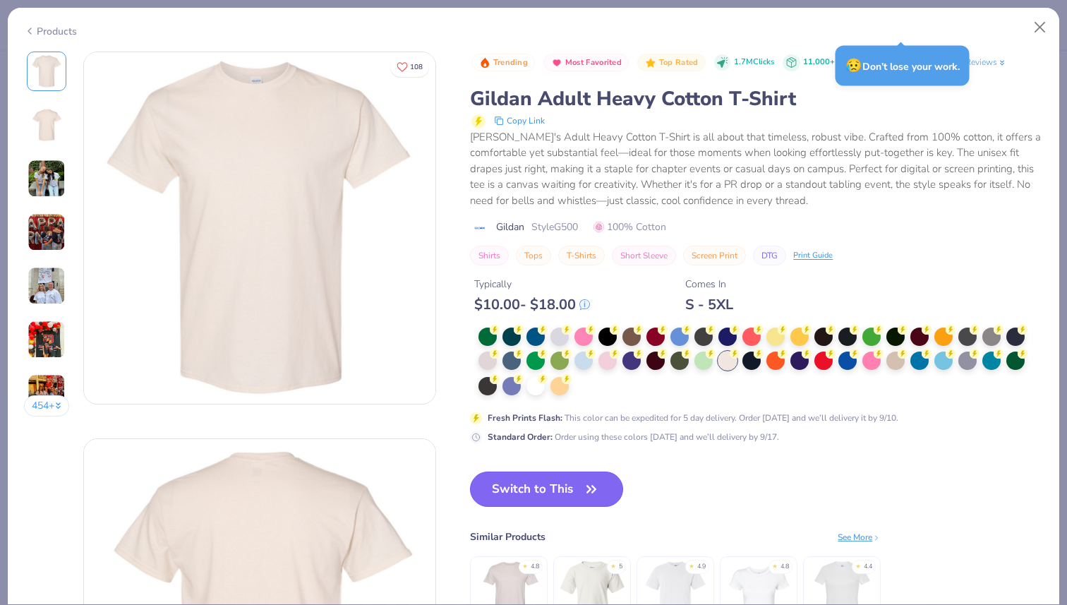
click at [559, 476] on button "Switch to This" at bounding box center [546, 488] width 153 height 35
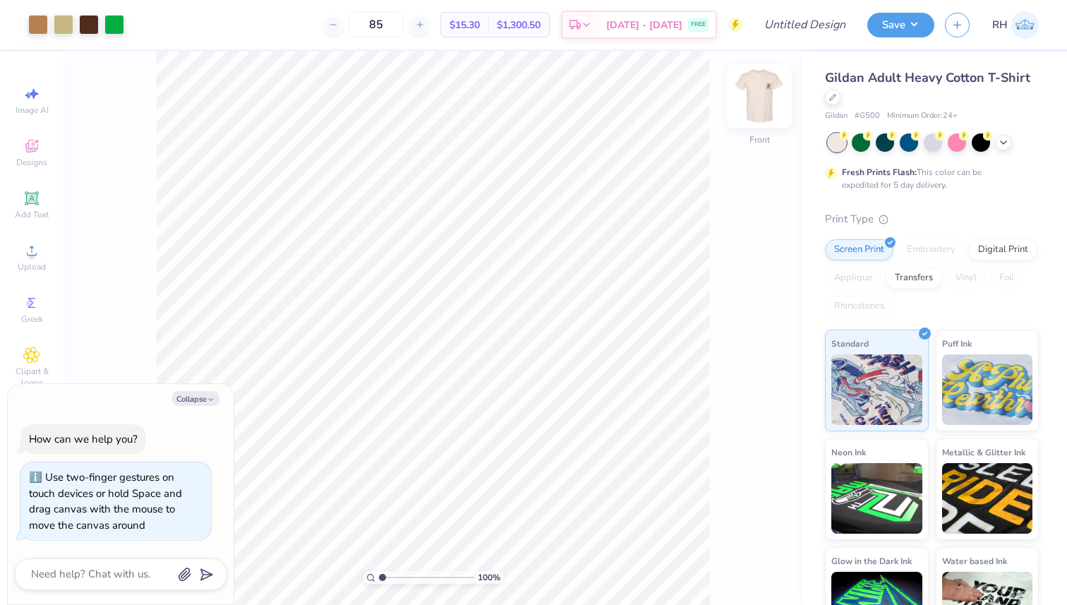
click at [763, 107] on img at bounding box center [759, 96] width 56 height 56
type textarea "x"
click at [835, 103] on div at bounding box center [833, 96] width 16 height 16
type textarea "x"
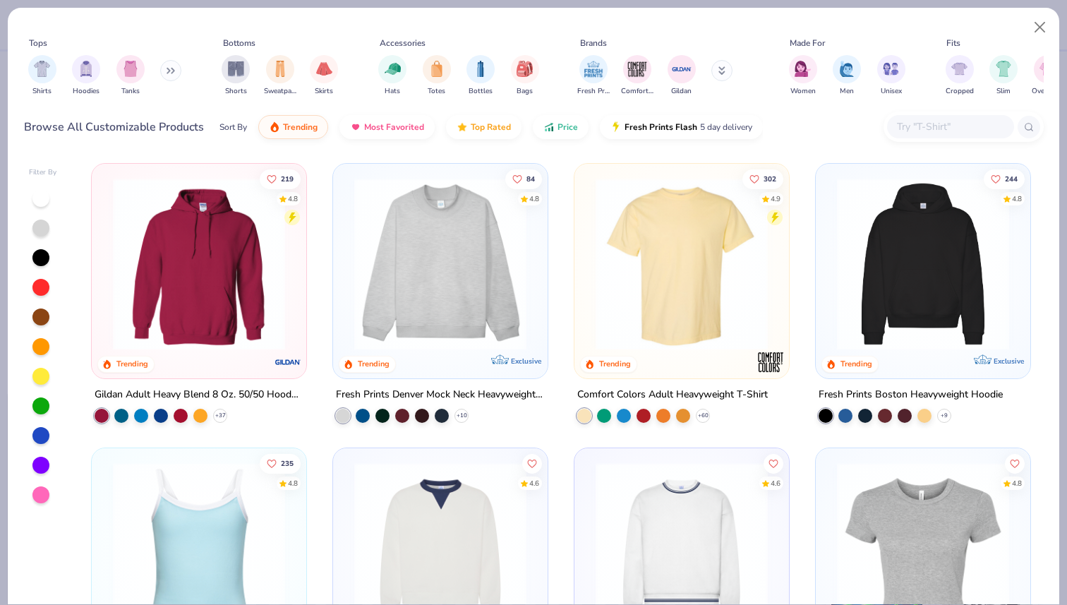
click at [939, 129] on input "text" at bounding box center [949, 127] width 109 height 16
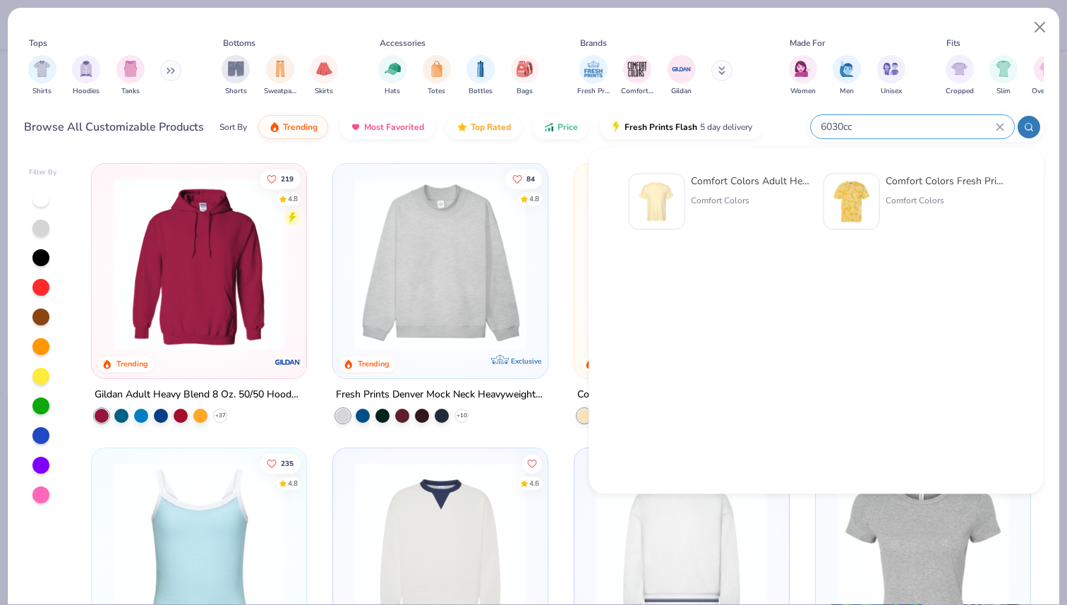
type input "6030cc"
click at [668, 215] on img at bounding box center [657, 202] width 44 height 44
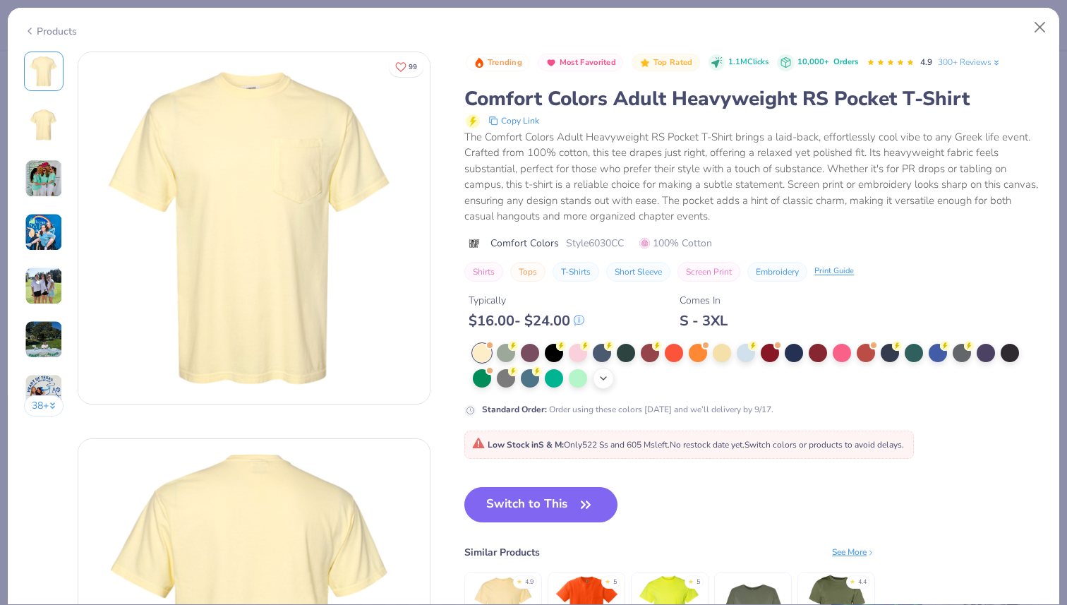
click at [599, 380] on icon at bounding box center [603, 378] width 11 height 11
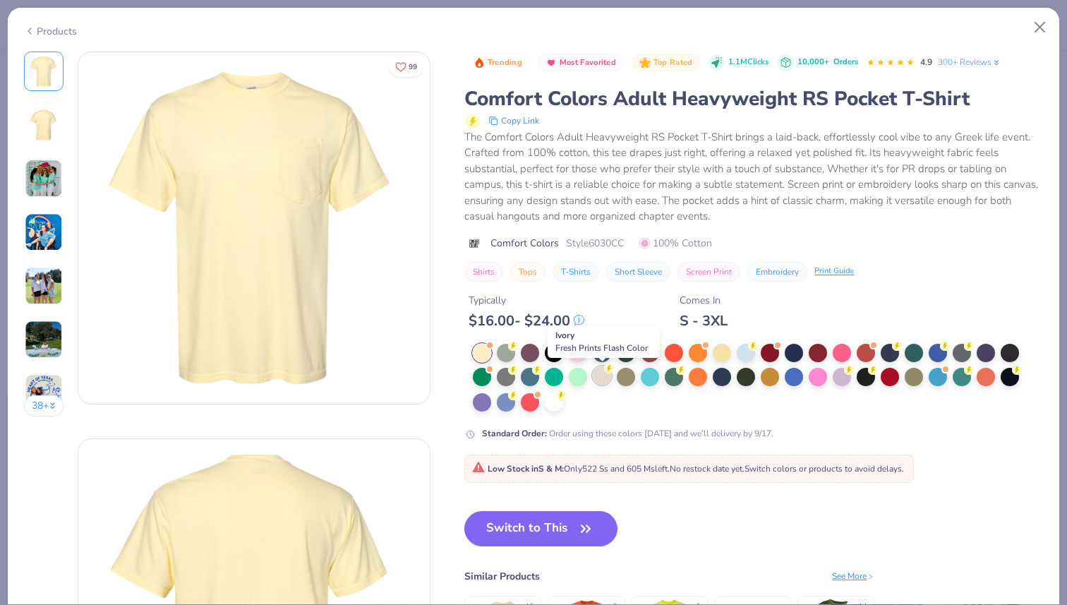
click at [601, 371] on div at bounding box center [602, 375] width 18 height 18
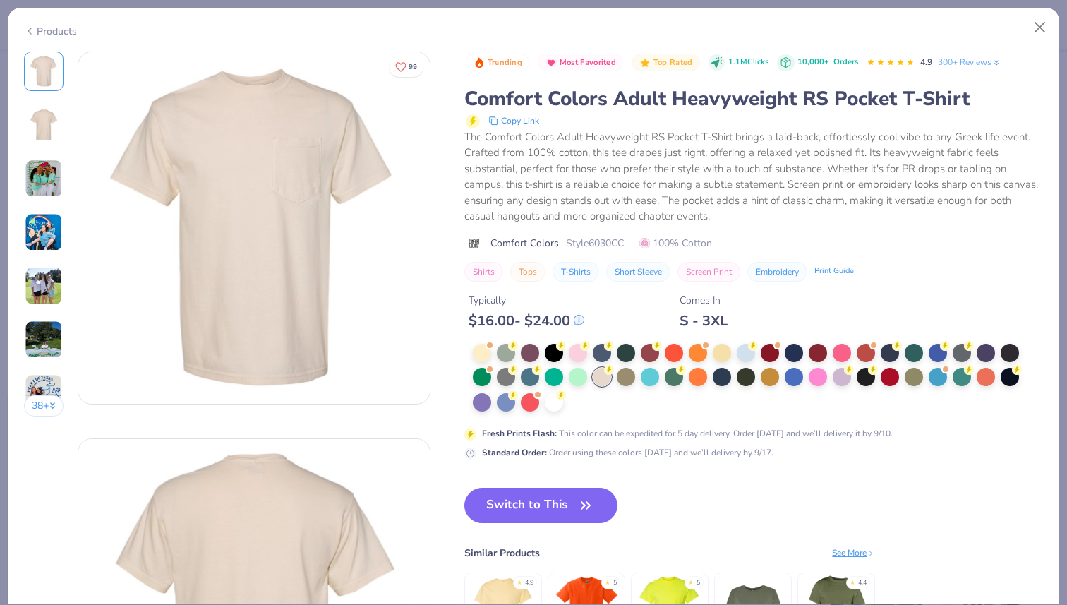
click at [559, 508] on button "Switch to This" at bounding box center [540, 505] width 153 height 35
type textarea "x"
